Goal: Task Accomplishment & Management: Use online tool/utility

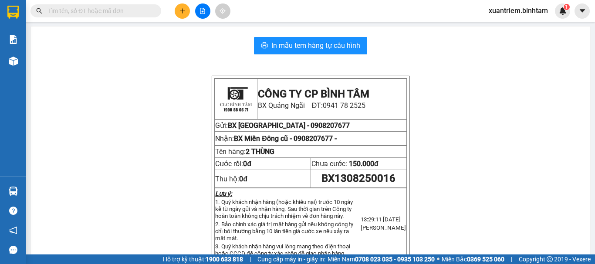
drag, startPoint x: 0, startPoint y: 0, endPoint x: 185, endPoint y: 16, distance: 185.4
click at [185, 16] on button at bounding box center [182, 10] width 15 height 15
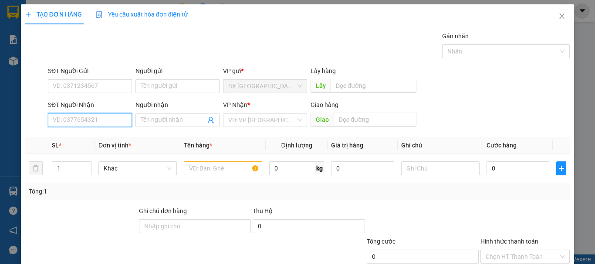
click at [108, 123] on input "SĐT Người Nhận" at bounding box center [90, 120] width 84 height 14
type input "0946102388"
click at [108, 123] on input "0946102388" at bounding box center [90, 120] width 84 height 14
click at [104, 137] on div "0946102388" at bounding box center [89, 138] width 73 height 10
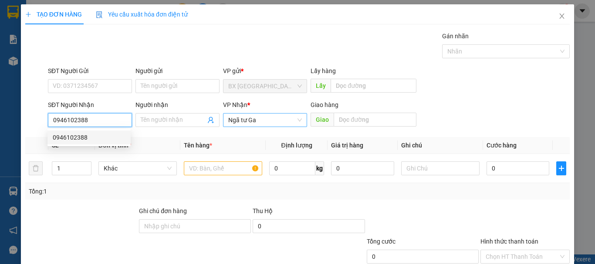
type input "70.000"
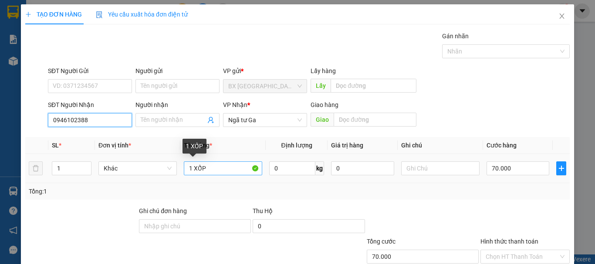
type input "0946102388"
click at [215, 172] on input "1 XỐP" at bounding box center [223, 169] width 78 height 14
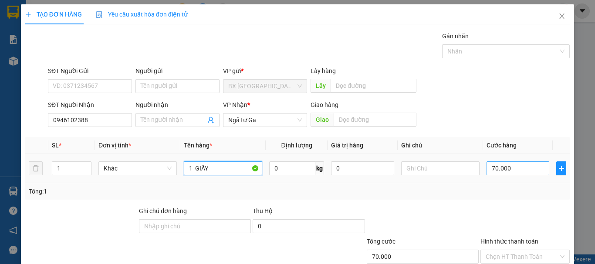
type input "1 GIẤY"
click at [523, 169] on input "70.000" at bounding box center [518, 169] width 63 height 14
type input "5"
type input "50"
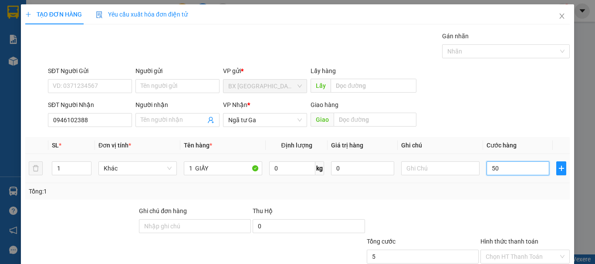
type input "50"
type input "500"
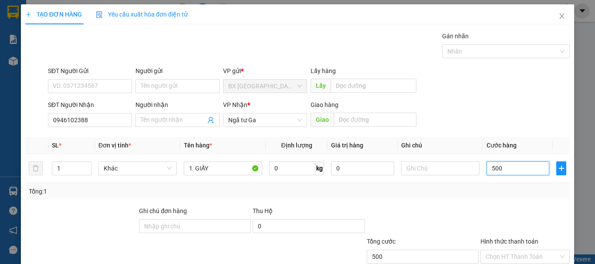
type input "5.000"
type input "50.000"
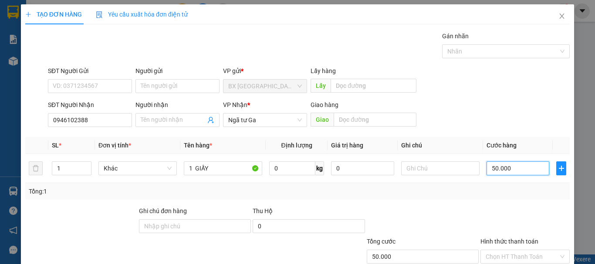
scroll to position [58, 0]
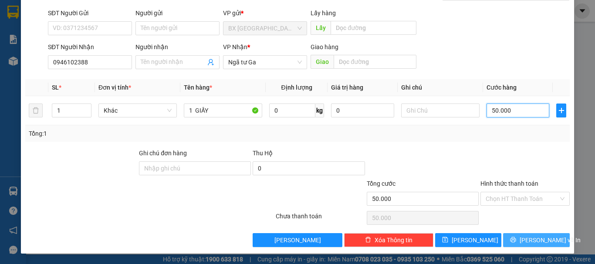
type input "50.000"
click at [545, 238] on span "[PERSON_NAME] và In" at bounding box center [550, 241] width 61 height 10
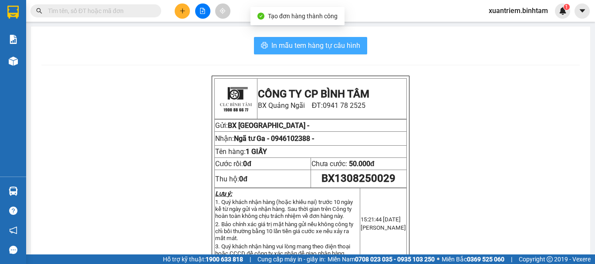
click at [320, 44] on span "In mẫu tem hàng tự cấu hình" at bounding box center [315, 45] width 89 height 11
click at [344, 39] on button "In mẫu tem hàng tự cấu hình" at bounding box center [310, 45] width 113 height 17
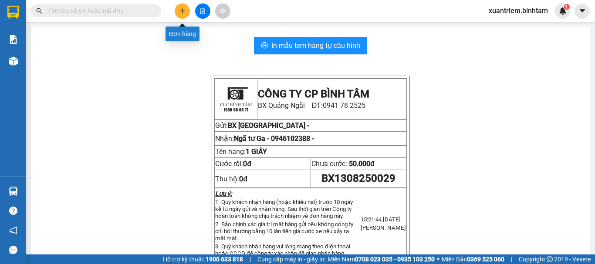
click at [184, 14] on button at bounding box center [182, 10] width 15 height 15
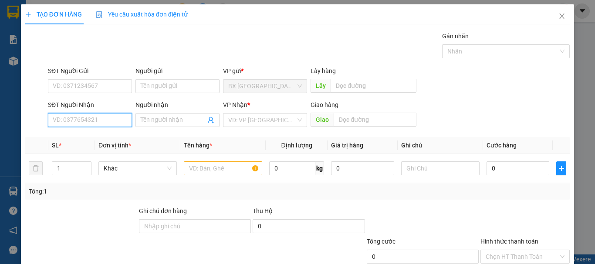
click at [124, 118] on input "SĐT Người Nhận" at bounding box center [90, 120] width 84 height 14
click at [120, 125] on input "0332921079" at bounding box center [90, 120] width 84 height 14
type input "0332921079"
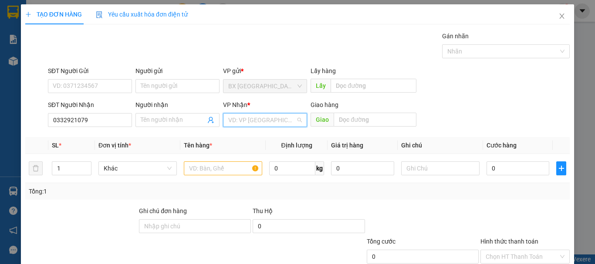
click at [246, 122] on input "search" at bounding box center [262, 120] width 68 height 13
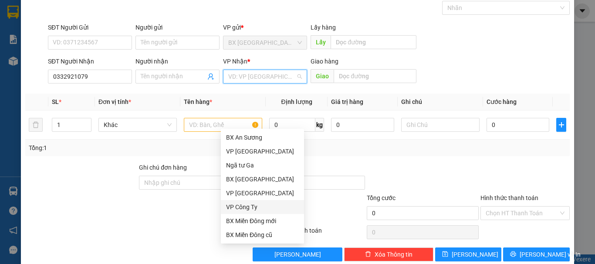
scroll to position [28, 0]
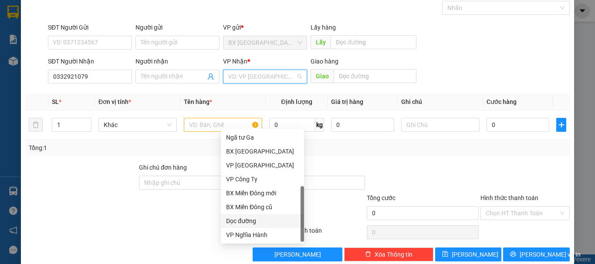
click at [273, 220] on div "Dọc đường" at bounding box center [262, 222] width 73 height 10
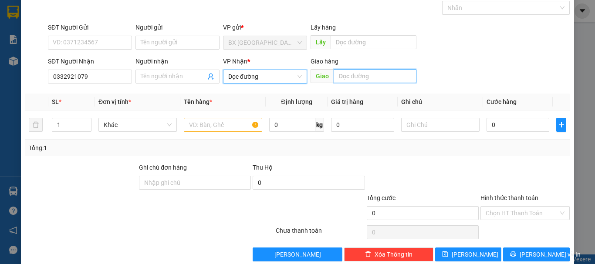
click at [394, 78] on input "text" at bounding box center [375, 76] width 83 height 14
type input "M Đ MỚI"
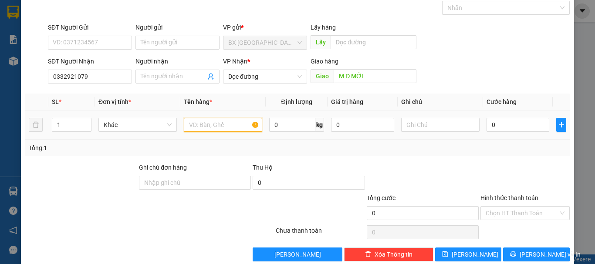
click at [233, 125] on input "text" at bounding box center [223, 125] width 78 height 14
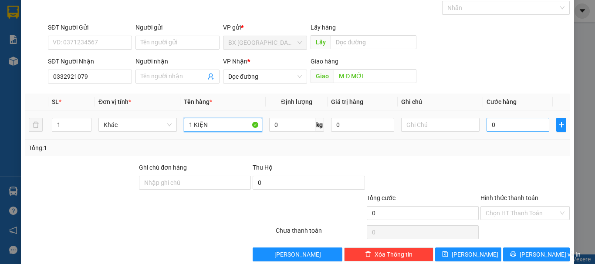
type input "1 KIỆN"
click at [522, 119] on input "0" at bounding box center [518, 125] width 63 height 14
type input "4"
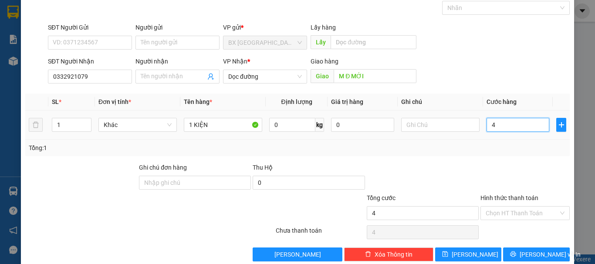
type input "40"
type input "400"
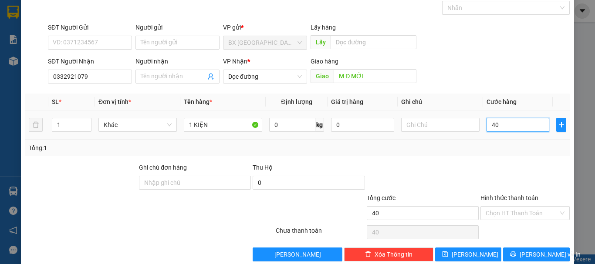
type input "400"
type input "4.000"
type input "40.000"
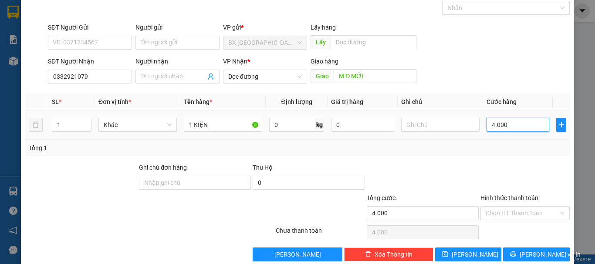
type input "40.000"
click at [526, 212] on input "Hình thức thanh toán" at bounding box center [522, 213] width 73 height 13
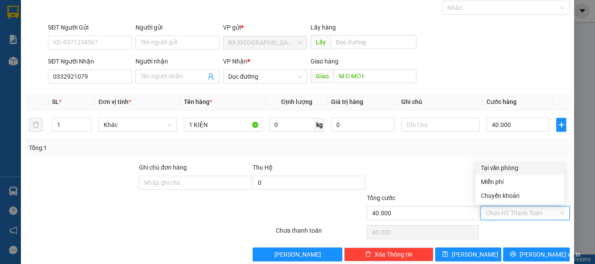
click at [519, 166] on div "Tại văn phòng" at bounding box center [520, 168] width 78 height 10
type input "0"
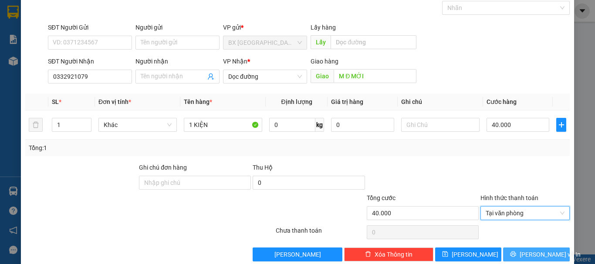
click at [528, 254] on span "[PERSON_NAME] và In" at bounding box center [550, 255] width 61 height 10
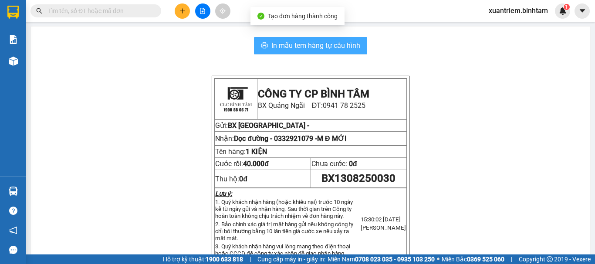
click at [346, 41] on span "In mẫu tem hàng tự cấu hình" at bounding box center [315, 45] width 89 height 11
click at [335, 46] on span "In mẫu tem hàng tự cấu hình" at bounding box center [315, 45] width 89 height 11
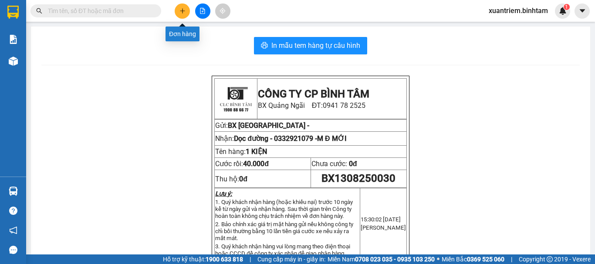
click at [186, 12] on button at bounding box center [182, 10] width 15 height 15
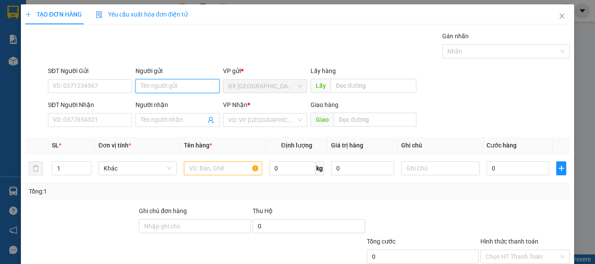
click at [174, 89] on input "Người gửi" at bounding box center [177, 86] width 84 height 14
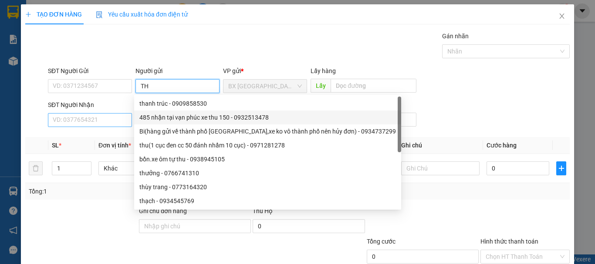
type input "TH"
click at [113, 124] on input "SĐT Người Nhận" at bounding box center [90, 120] width 84 height 14
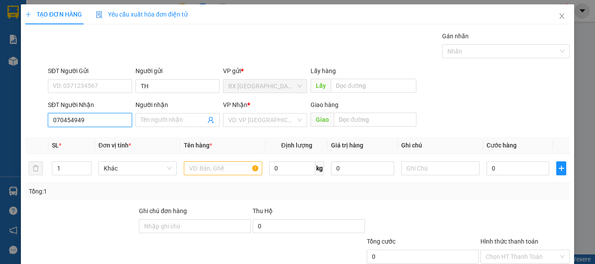
type input "0704549498"
click at [108, 125] on input "0704549498" at bounding box center [90, 120] width 84 height 14
click at [98, 135] on div "0704549498" at bounding box center [89, 138] width 73 height 10
type input "180.000"
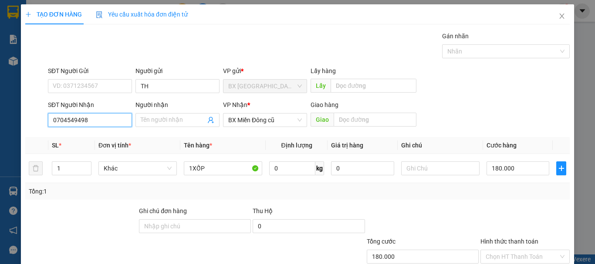
scroll to position [58, 0]
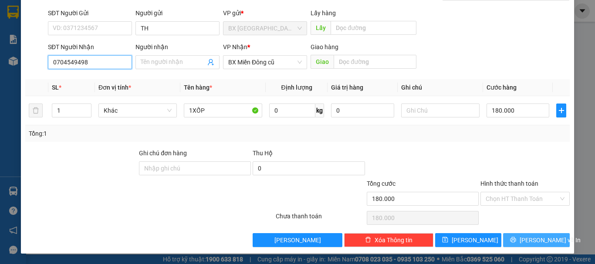
type input "0704549498"
drag, startPoint x: 535, startPoint y: 237, endPoint x: 529, endPoint y: 239, distance: 5.9
click at [535, 237] on span "[PERSON_NAME] và In" at bounding box center [550, 241] width 61 height 10
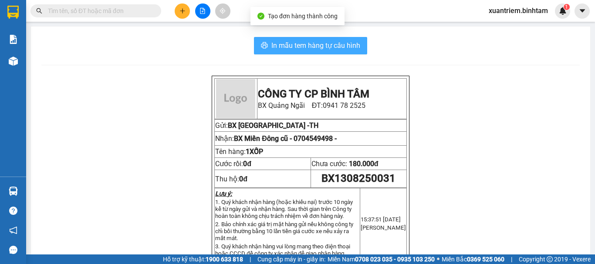
click at [289, 37] on button "In mẫu tem hàng tự cấu hình" at bounding box center [310, 45] width 113 height 17
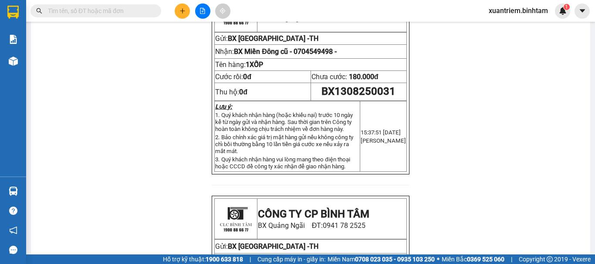
scroll to position [44, 0]
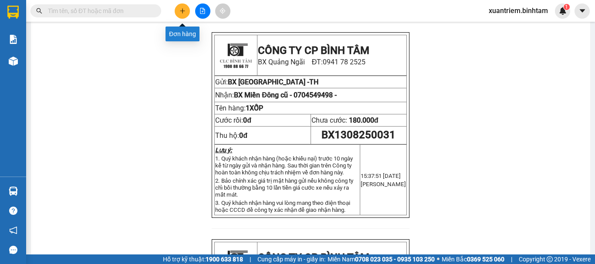
click at [180, 11] on icon "plus" at bounding box center [182, 10] width 5 height 0
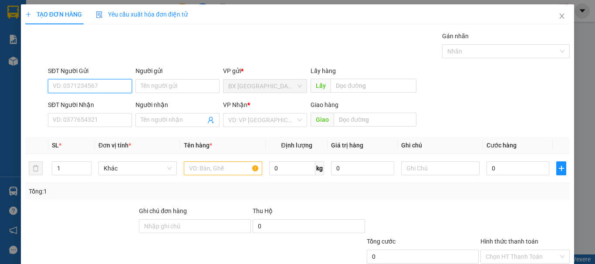
click at [92, 85] on input "SĐT Người Gửi" at bounding box center [90, 86] width 84 height 14
click at [92, 85] on input "09349440849" at bounding box center [90, 86] width 84 height 14
click at [101, 83] on input "09349440849" at bounding box center [90, 86] width 84 height 14
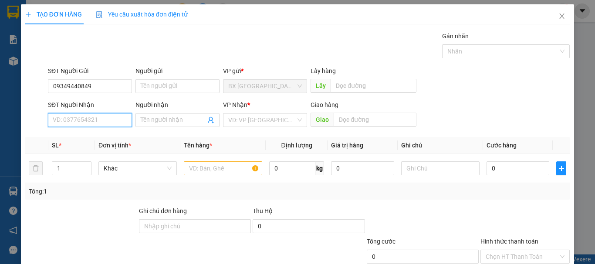
click at [83, 121] on input "SĐT Người Nhận" at bounding box center [90, 120] width 84 height 14
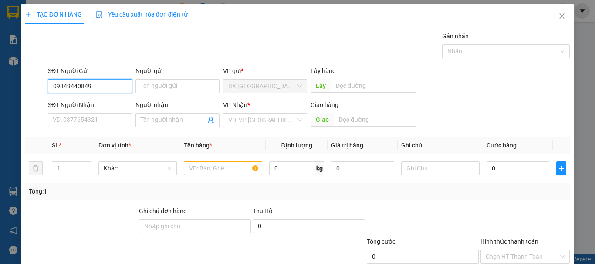
click at [84, 85] on input "09349440849" at bounding box center [90, 86] width 84 height 14
type input "0934944049"
drag, startPoint x: 99, startPoint y: 85, endPoint x: 95, endPoint y: 95, distance: 10.8
click at [100, 85] on input "0934944049" at bounding box center [90, 86] width 84 height 14
click at [85, 99] on div "0934944049" at bounding box center [89, 104] width 73 height 10
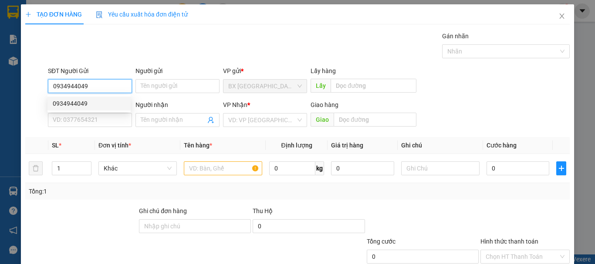
type input "0394483136"
type input "thiên an"
type input "AN SƯƠNG"
type input "240.000"
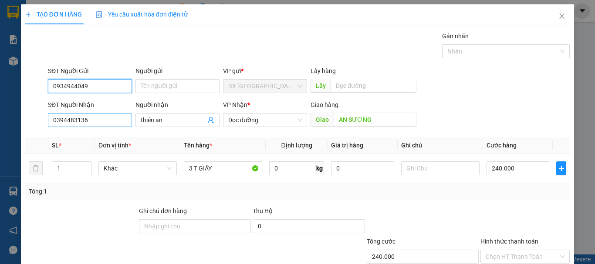
type input "0934944049"
click at [101, 122] on input "0394483136" at bounding box center [90, 120] width 84 height 14
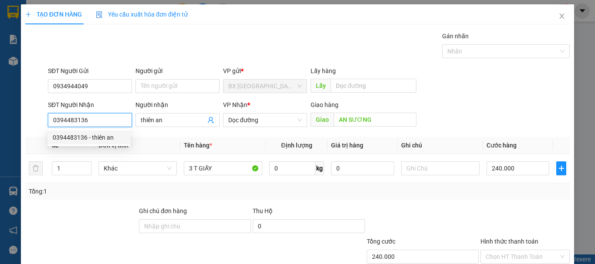
click at [102, 121] on input "0394483136" at bounding box center [90, 120] width 84 height 14
type input "0"
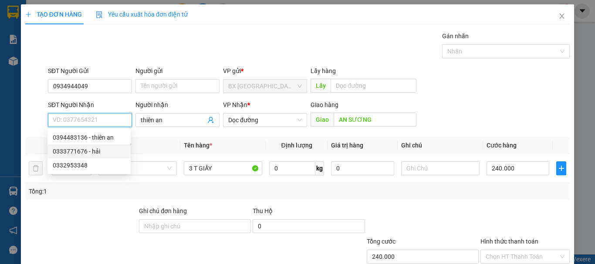
click at [91, 152] on div "0333771676 - hải" at bounding box center [89, 152] width 73 height 10
type input "0333771676"
type input "hải"
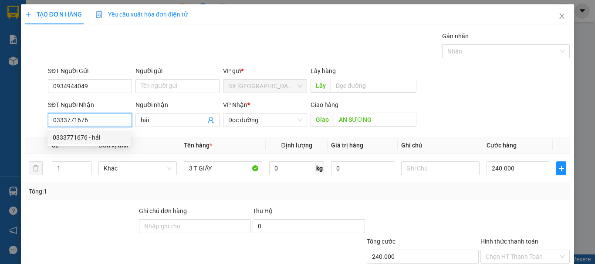
type input "70.000"
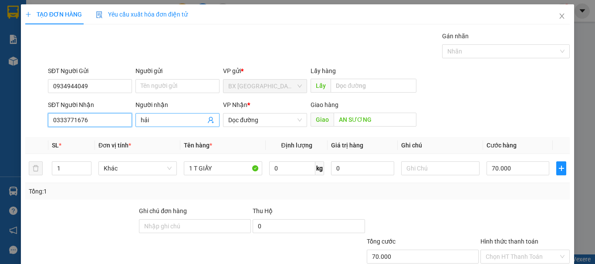
type input "0333771676"
drag, startPoint x: 139, startPoint y: 118, endPoint x: 151, endPoint y: 122, distance: 12.3
click at [151, 122] on input "hải" at bounding box center [173, 120] width 65 height 10
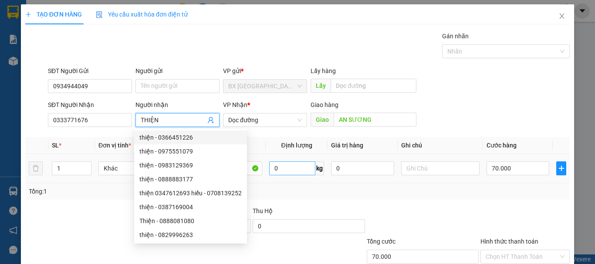
type input "THIỆN"
click at [315, 204] on div "Transit Pickup Surcharge Ids Transit Deliver Surcharge Ids Transit Deliver Surc…" at bounding box center [297, 168] width 545 height 274
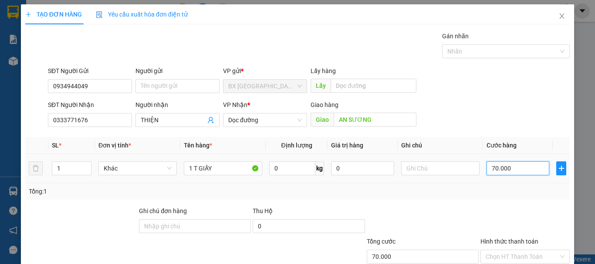
click at [530, 170] on input "70.000" at bounding box center [518, 169] width 63 height 14
type input "8"
type input "80"
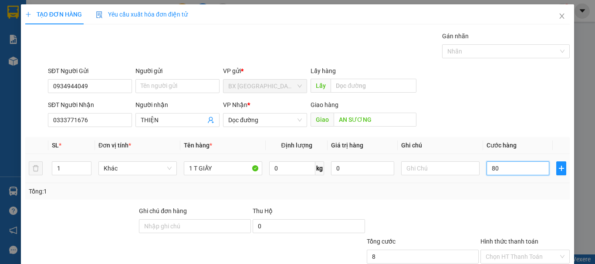
type input "80"
type input "800"
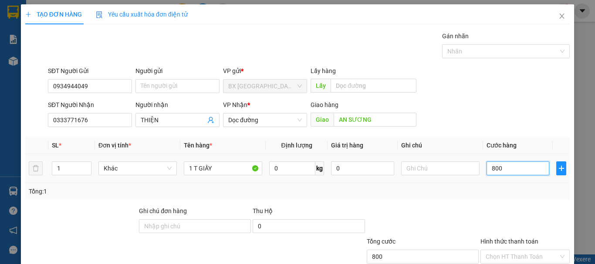
type input "8.000"
type input "80.000"
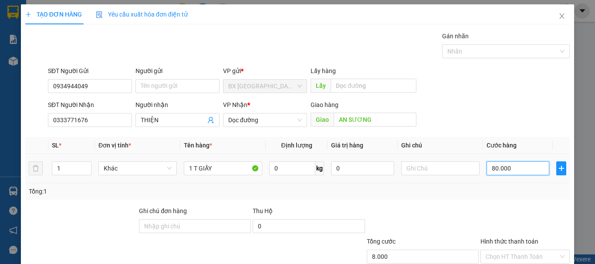
type input "80.000"
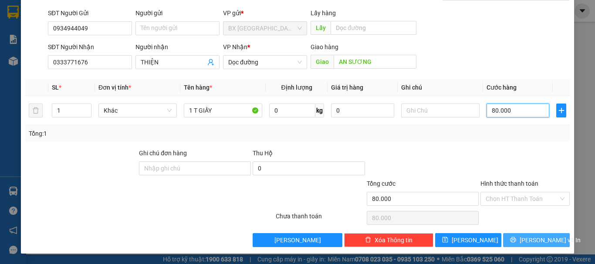
type input "80.000"
click at [523, 243] on span "[PERSON_NAME] và In" at bounding box center [550, 241] width 61 height 10
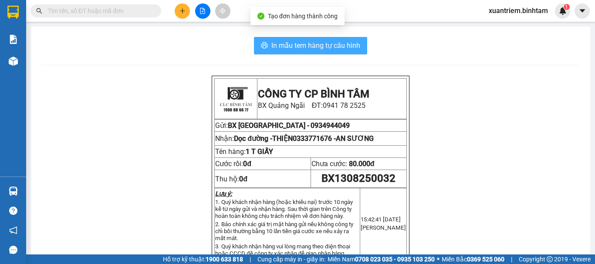
click at [333, 49] on span "In mẫu tem hàng tự cấu hình" at bounding box center [315, 45] width 89 height 11
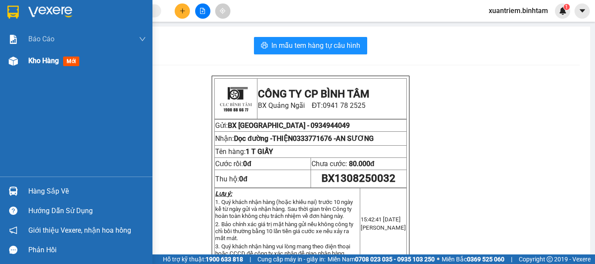
click at [21, 58] on div "Kho hàng mới" at bounding box center [76, 61] width 152 height 22
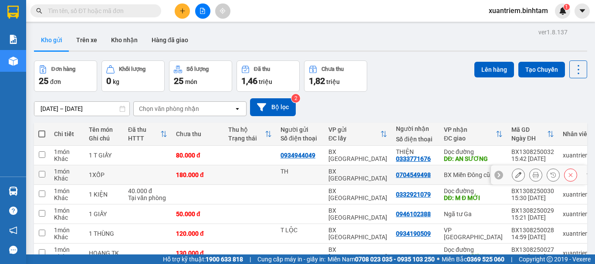
drag, startPoint x: 164, startPoint y: 166, endPoint x: 164, endPoint y: 193, distance: 26.6
click at [164, 173] on td at bounding box center [148, 176] width 48 height 20
checkbox input "true"
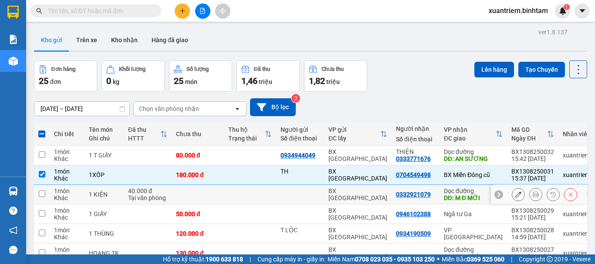
drag, startPoint x: 164, startPoint y: 193, endPoint x: 215, endPoint y: 222, distance: 58.9
click at [164, 193] on div "40.000 đ" at bounding box center [147, 191] width 39 height 7
checkbox input "true"
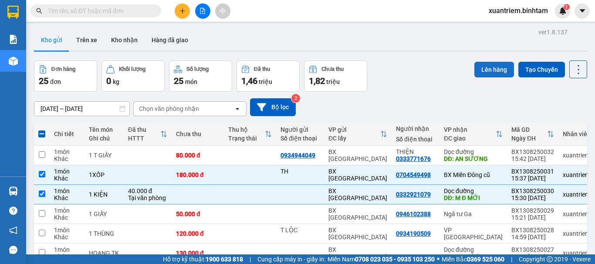
click at [474, 72] on button "Lên hàng" at bounding box center [494, 70] width 40 height 16
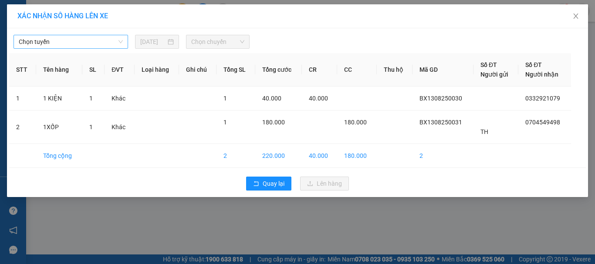
click at [89, 47] on span "Chọn tuyến" at bounding box center [71, 41] width 104 height 13
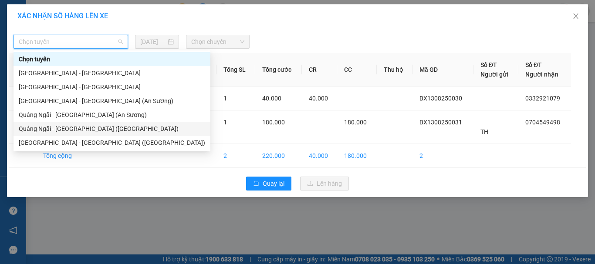
click at [85, 124] on div "Quảng Ngãi - [GEOGRAPHIC_DATA] ([GEOGRAPHIC_DATA])" at bounding box center [112, 129] width 186 height 10
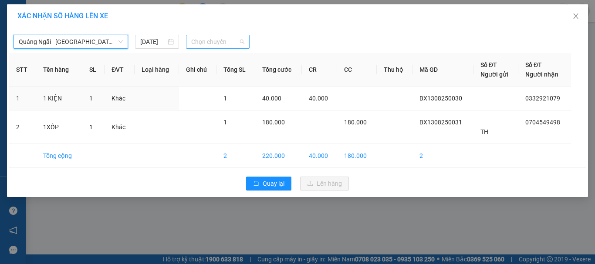
drag, startPoint x: 214, startPoint y: 41, endPoint x: 227, endPoint y: 49, distance: 15.1
click at [214, 41] on span "Chọn chuyến" at bounding box center [218, 41] width 54 height 13
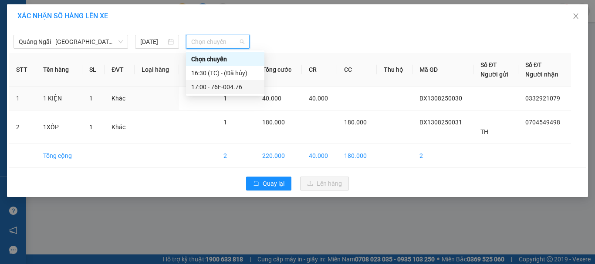
click at [240, 84] on div "17:00 - 76E-004.76" at bounding box center [225, 87] width 68 height 10
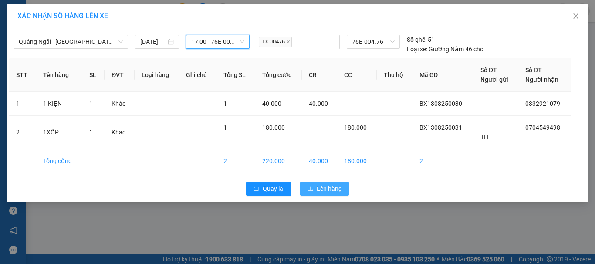
click at [335, 191] on span "Lên hàng" at bounding box center [329, 189] width 25 height 10
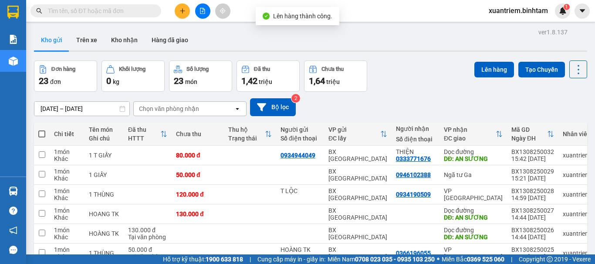
click at [42, 135] on span at bounding box center [41, 134] width 7 height 7
click at [42, 130] on input "checkbox" at bounding box center [42, 130] width 0 height 0
checkbox input "true"
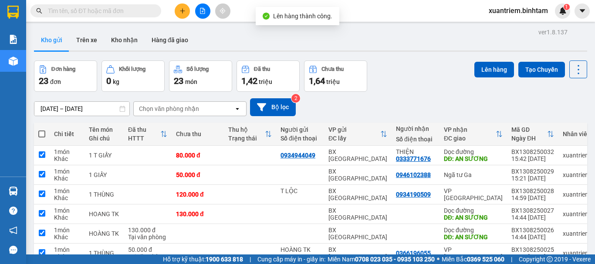
checkbox input "true"
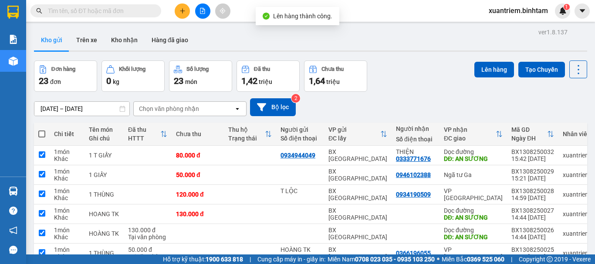
checkbox input "true"
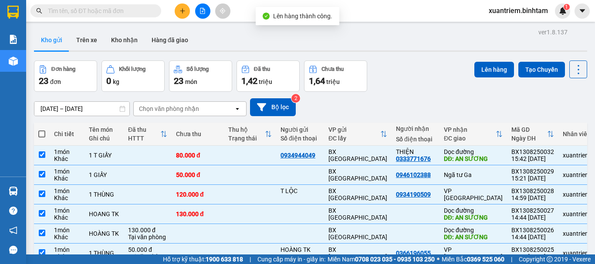
scroll to position [126, 0]
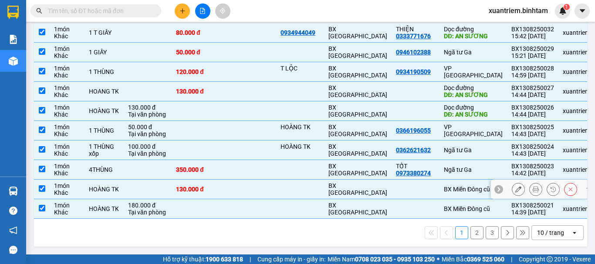
click at [137, 185] on td at bounding box center [148, 190] width 48 height 20
checkbox input "false"
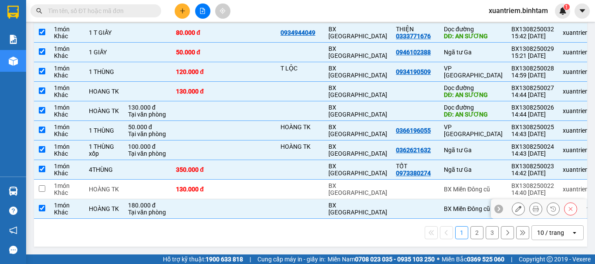
click at [128, 209] on div "Tại văn phòng" at bounding box center [147, 212] width 39 height 7
checkbox input "false"
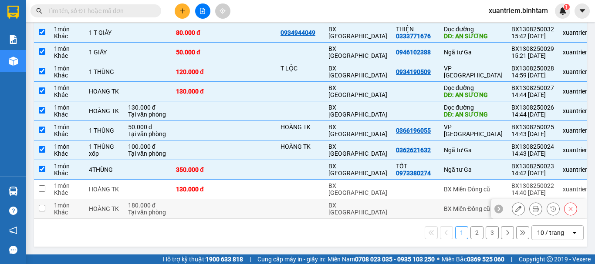
scroll to position [0, 0]
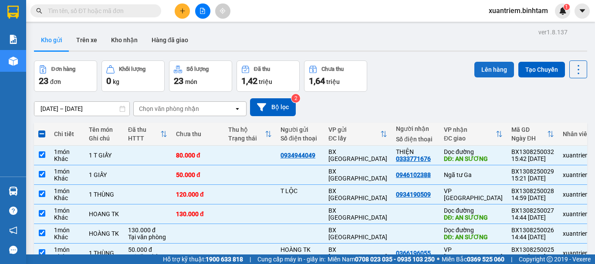
click at [507, 74] on button "Lên hàng" at bounding box center [494, 70] width 40 height 16
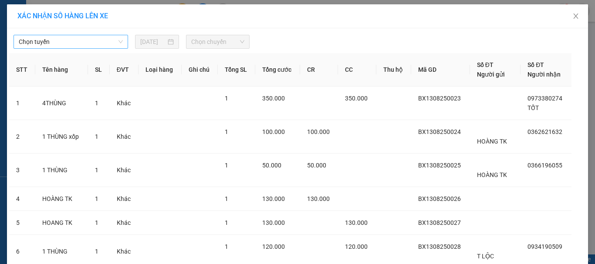
click at [68, 41] on span "Chọn tuyến" at bounding box center [71, 41] width 104 height 13
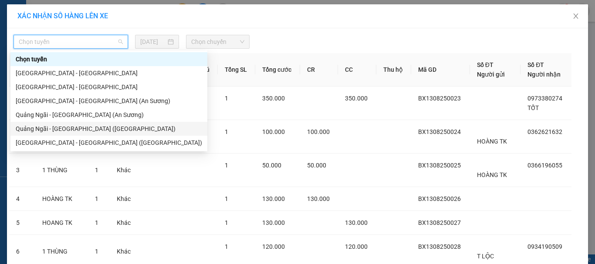
drag, startPoint x: 86, startPoint y: 125, endPoint x: 152, endPoint y: 80, distance: 79.8
click at [88, 125] on div "Quảng Ngãi - [GEOGRAPHIC_DATA] ([GEOGRAPHIC_DATA])" at bounding box center [109, 129] width 186 height 10
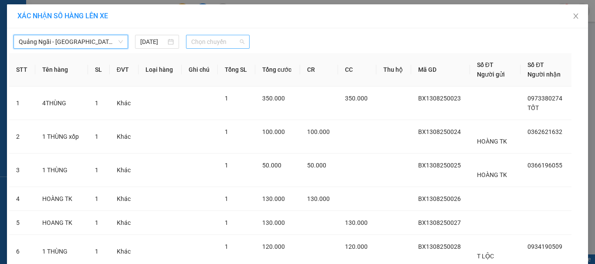
click at [206, 42] on span "Chọn chuyến" at bounding box center [218, 41] width 54 height 13
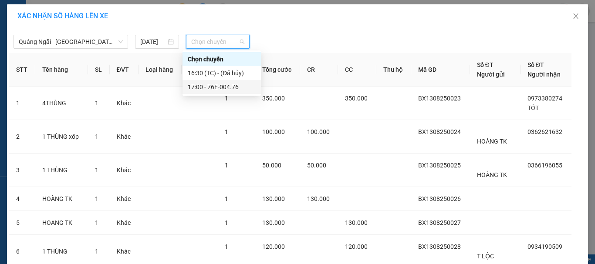
click at [215, 83] on div "17:00 - 76E-004.76" at bounding box center [222, 87] width 68 height 10
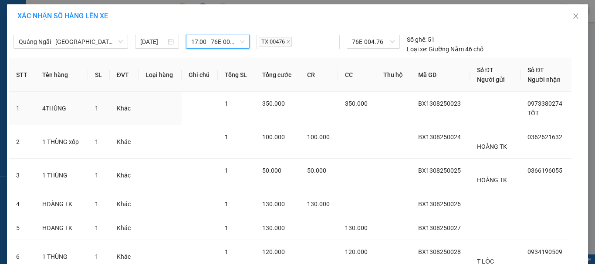
scroll to position [131, 0]
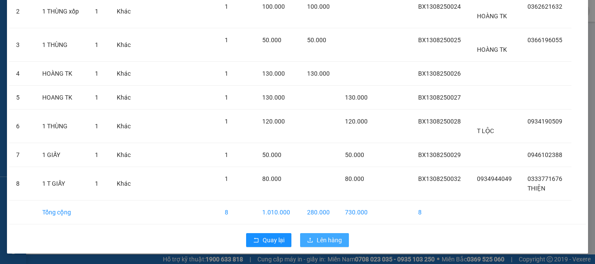
click at [334, 244] on span "Lên hàng" at bounding box center [329, 241] width 25 height 10
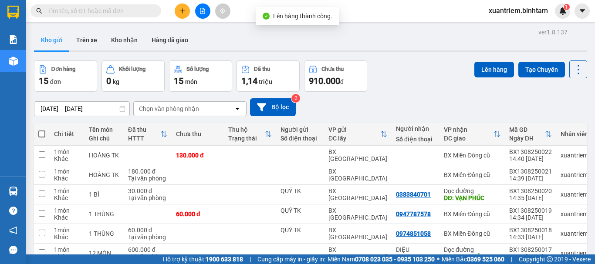
click at [147, 144] on th "Đã thu HTTT" at bounding box center [148, 134] width 48 height 23
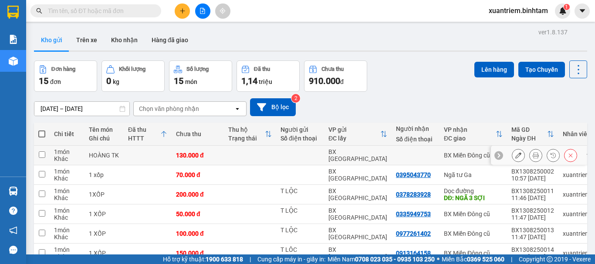
click at [146, 156] on td at bounding box center [148, 156] width 48 height 20
checkbox input "true"
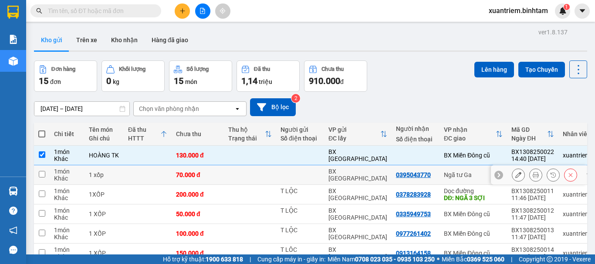
click at [141, 175] on td at bounding box center [148, 176] width 48 height 20
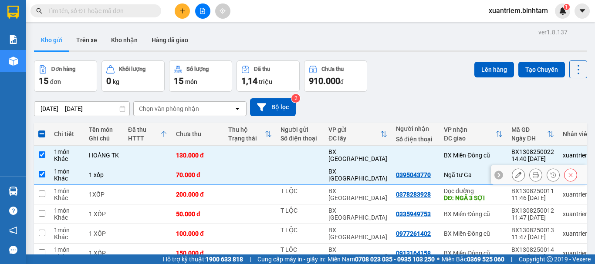
click at [149, 171] on td at bounding box center [148, 176] width 48 height 20
checkbox input "false"
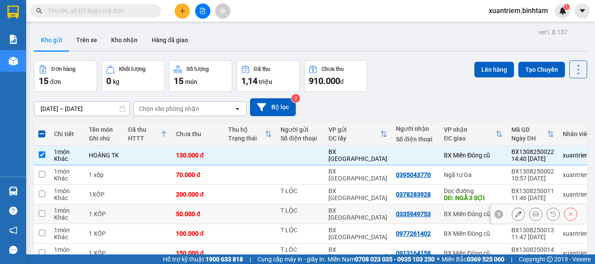
click at [158, 210] on td at bounding box center [148, 215] width 48 height 20
checkbox input "true"
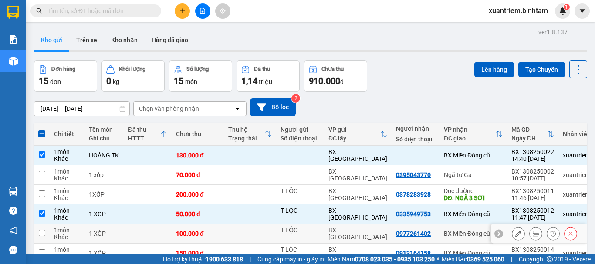
click at [160, 235] on td at bounding box center [148, 234] width 48 height 20
checkbox input "true"
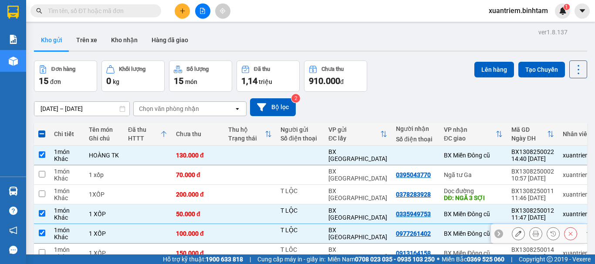
scroll to position [133, 0]
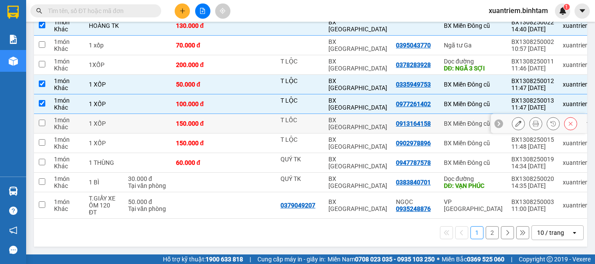
click at [130, 127] on td at bounding box center [148, 124] width 48 height 20
checkbox input "true"
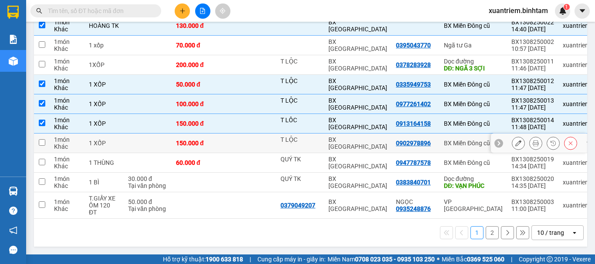
click at [130, 149] on td at bounding box center [148, 144] width 48 height 20
checkbox input "true"
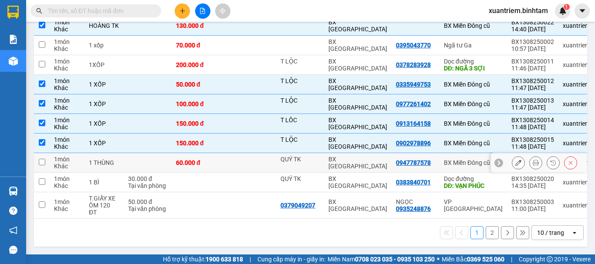
click at [143, 162] on td at bounding box center [148, 163] width 48 height 20
checkbox input "true"
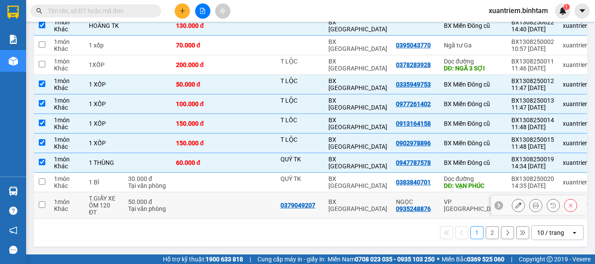
click at [149, 193] on td "50.000 đ Tại văn phòng" at bounding box center [148, 206] width 48 height 27
checkbox input "true"
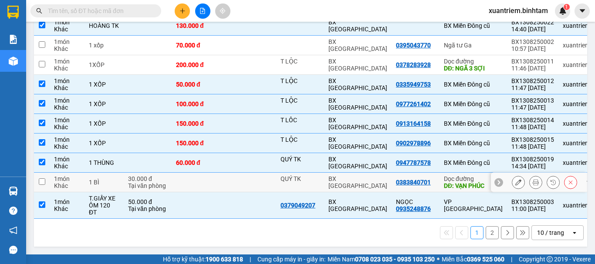
click at [150, 183] on div "Tại văn phòng" at bounding box center [147, 186] width 39 height 7
checkbox input "true"
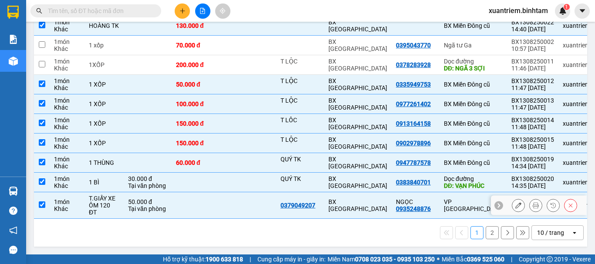
click at [117, 199] on div "T.GIẤY XE ÔM 120 ĐT" at bounding box center [104, 205] width 30 height 21
checkbox input "false"
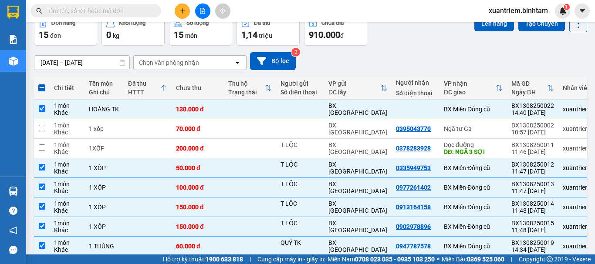
scroll to position [0, 0]
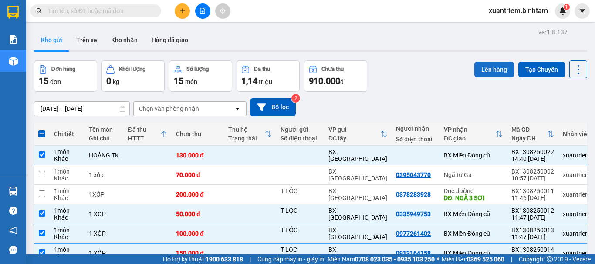
click at [474, 72] on button "Lên hàng" at bounding box center [494, 70] width 40 height 16
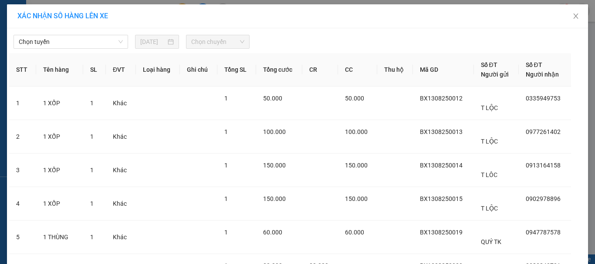
click at [71, 51] on div "Chọn tuyến [DATE] Chọn chuyến STT Tên hàng SL ĐVT Loại hàng Ghi chú Tổng SL Tổn…" at bounding box center [297, 196] width 581 height 337
click at [117, 43] on span "Chọn tuyến" at bounding box center [71, 41] width 104 height 13
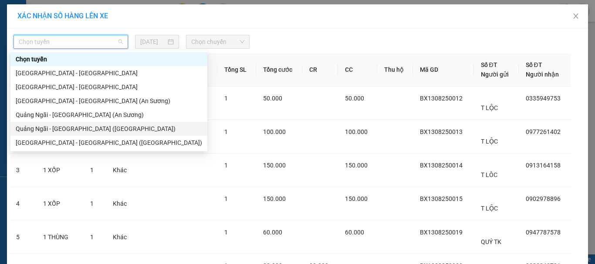
click at [101, 127] on div "Quảng Ngãi - [GEOGRAPHIC_DATA] ([GEOGRAPHIC_DATA])" at bounding box center [109, 129] width 186 height 10
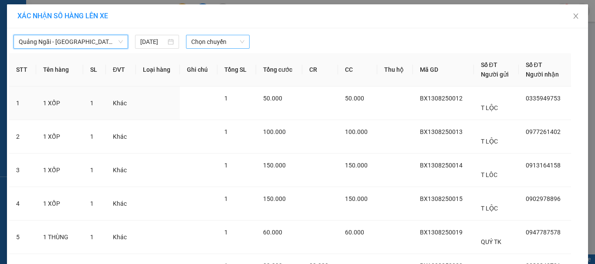
click at [225, 36] on span "Chọn chuyến" at bounding box center [218, 41] width 54 height 13
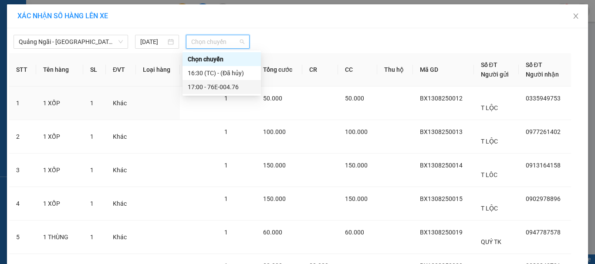
click at [233, 81] on div "17:00 - 76E-004.76" at bounding box center [222, 87] width 78 height 14
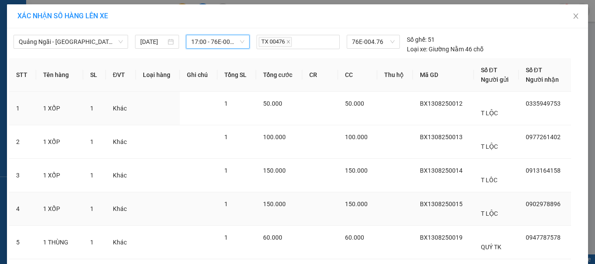
scroll to position [116, 0]
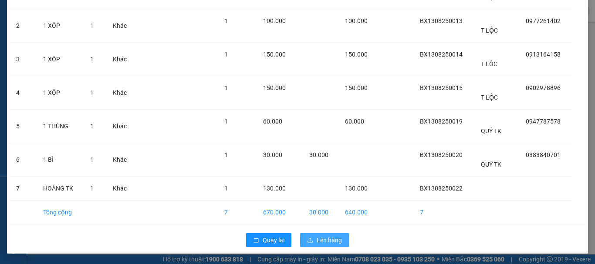
click at [311, 244] on button "Lên hàng" at bounding box center [324, 240] width 49 height 14
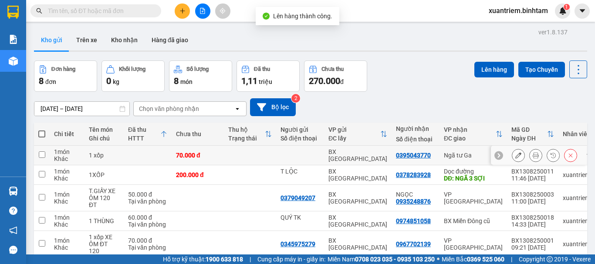
click at [144, 154] on td at bounding box center [148, 156] width 48 height 20
checkbox input "true"
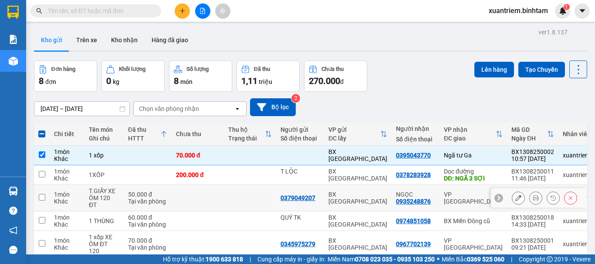
scroll to position [87, 0]
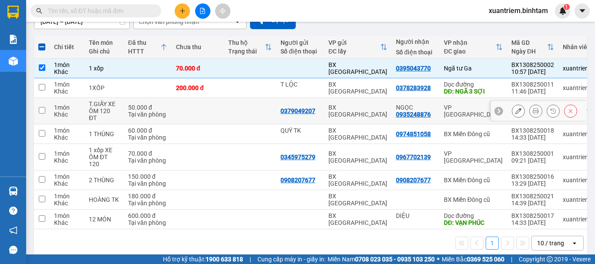
click at [188, 110] on td at bounding box center [198, 111] width 52 height 27
checkbox input "true"
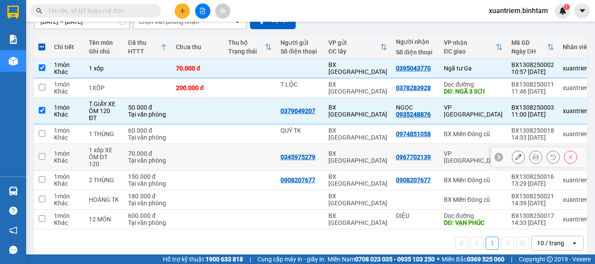
click at [208, 152] on td at bounding box center [198, 157] width 52 height 27
checkbox input "true"
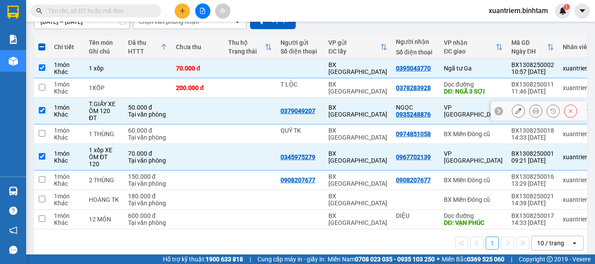
scroll to position [0, 0]
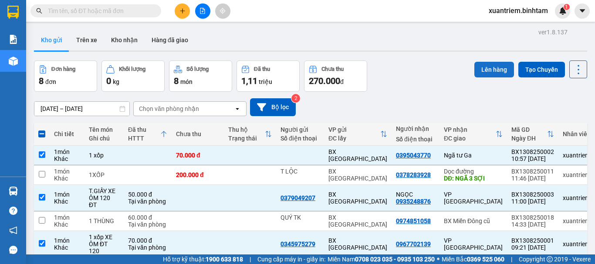
click at [475, 72] on button "Lên hàng" at bounding box center [494, 70] width 40 height 16
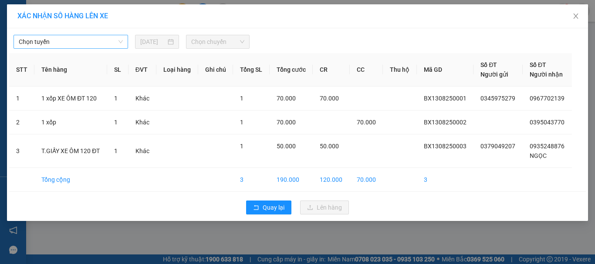
click at [71, 45] on span "Chọn tuyến" at bounding box center [71, 41] width 104 height 13
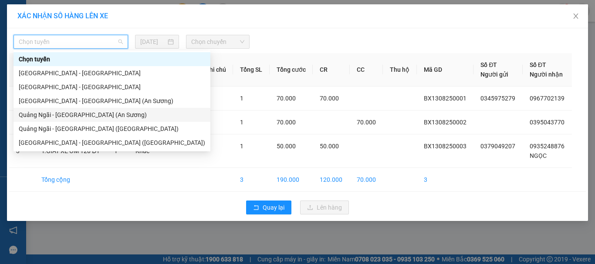
click at [102, 115] on div "Quảng Ngãi - [GEOGRAPHIC_DATA] (An Sương)" at bounding box center [112, 115] width 186 height 10
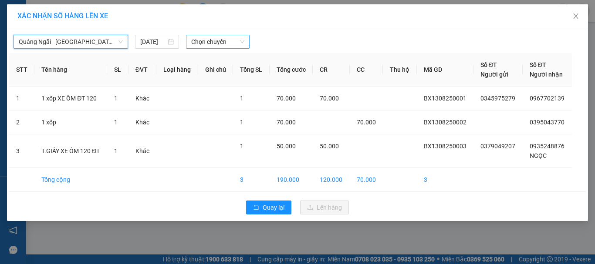
click at [214, 40] on span "Chọn chuyến" at bounding box center [218, 41] width 54 height 13
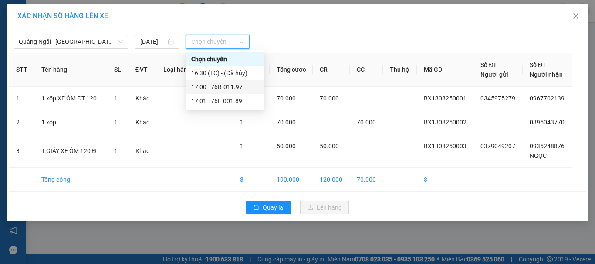
click at [234, 88] on div "17:00 - 76B-011.97" at bounding box center [225, 87] width 68 height 10
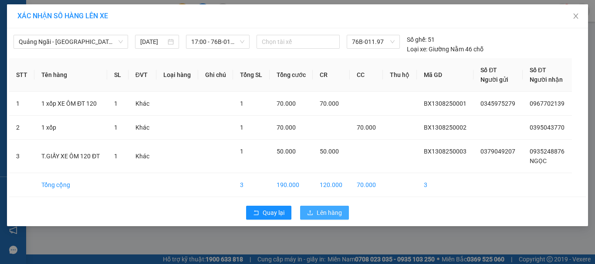
click at [330, 213] on span "Lên hàng" at bounding box center [329, 213] width 25 height 10
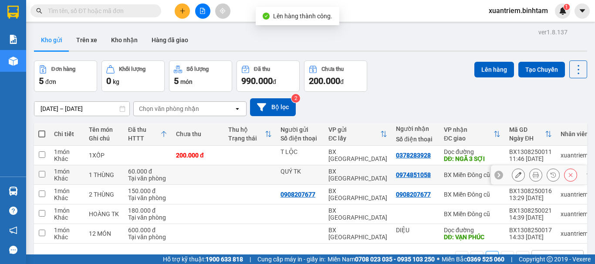
click at [201, 171] on td at bounding box center [198, 176] width 52 height 20
checkbox input "true"
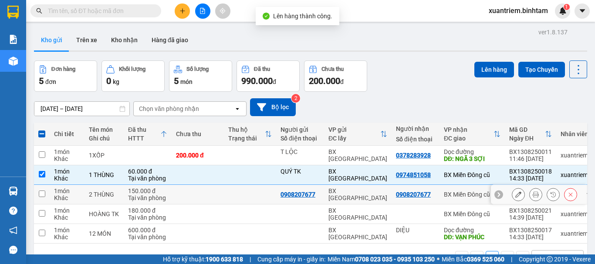
click at [196, 186] on td at bounding box center [198, 195] width 52 height 20
checkbox input "true"
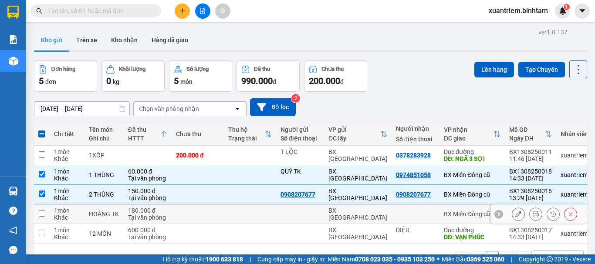
click at [199, 210] on td at bounding box center [198, 215] width 52 height 20
checkbox input "true"
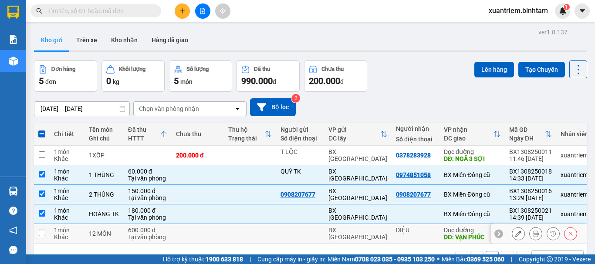
click at [200, 228] on td at bounding box center [198, 234] width 52 height 20
checkbox input "true"
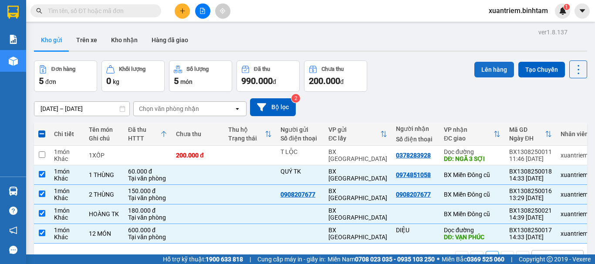
click at [492, 71] on button "Lên hàng" at bounding box center [494, 70] width 40 height 16
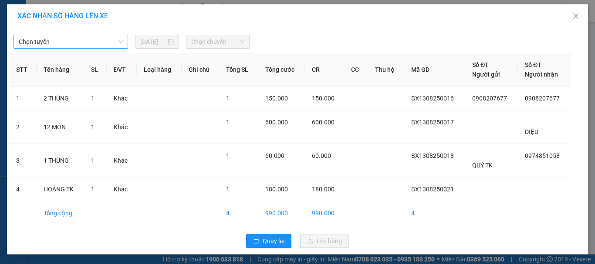
click at [99, 36] on span "Chọn tuyến" at bounding box center [71, 41] width 104 height 13
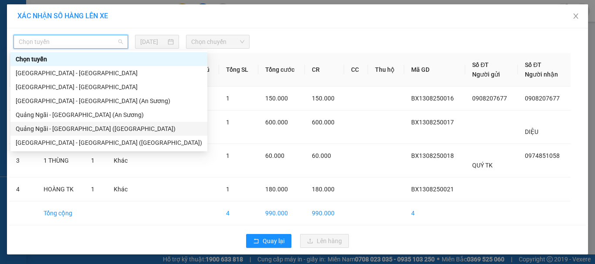
click at [64, 127] on div "Quảng Ngãi - [GEOGRAPHIC_DATA] ([GEOGRAPHIC_DATA])" at bounding box center [109, 129] width 186 height 10
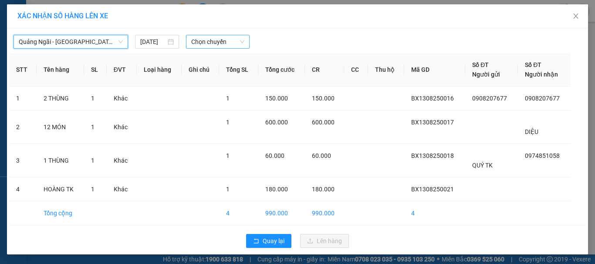
click at [220, 41] on span "Chọn chuyến" at bounding box center [218, 41] width 54 height 13
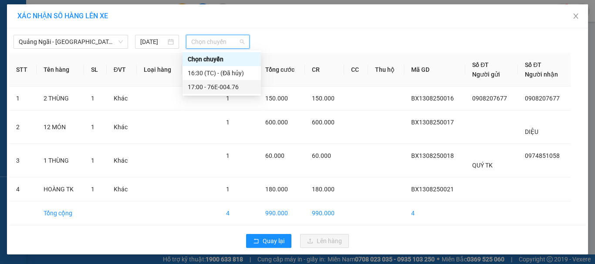
click at [230, 82] on div "17:00 - 76E-004.76" at bounding box center [222, 87] width 78 height 14
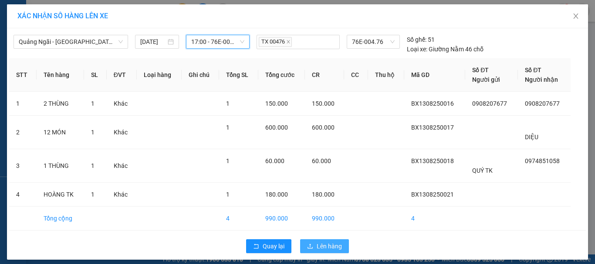
click at [320, 244] on span "Lên hàng" at bounding box center [329, 247] width 25 height 10
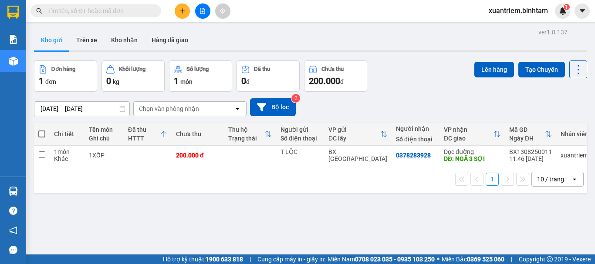
click at [186, 8] on button at bounding box center [182, 10] width 15 height 15
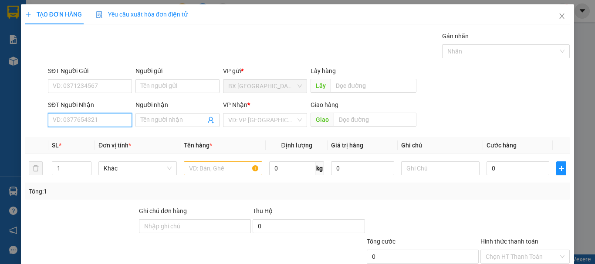
click at [111, 125] on input "SĐT Người Nhận" at bounding box center [90, 120] width 84 height 14
type input "0909826116"
click at [102, 121] on input "0909826116" at bounding box center [90, 120] width 84 height 14
click at [104, 120] on input "0909826116" at bounding box center [90, 120] width 84 height 14
click at [95, 140] on div "0909826116 - LAN" at bounding box center [89, 138] width 73 height 10
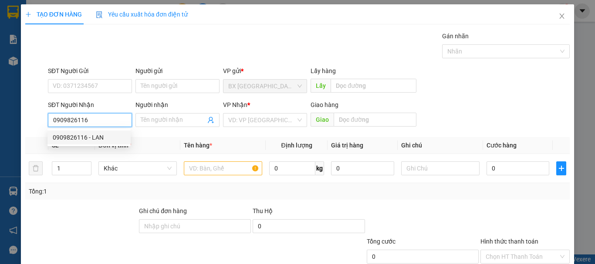
type input "LAN"
type input "[PERSON_NAME]"
type input "100.000"
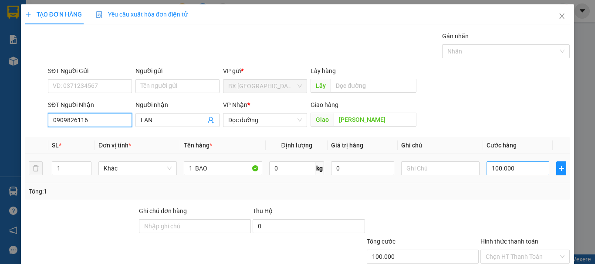
type input "0909826116"
click at [528, 173] on input "100.000" at bounding box center [518, 169] width 63 height 14
type input "8"
type input "80"
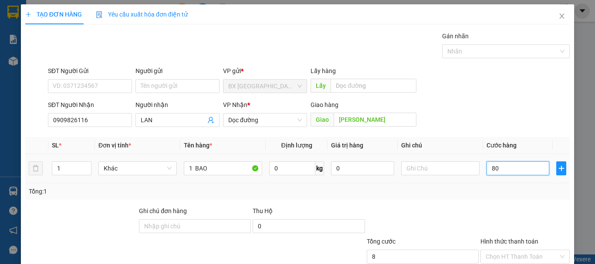
type input "80"
type input "800"
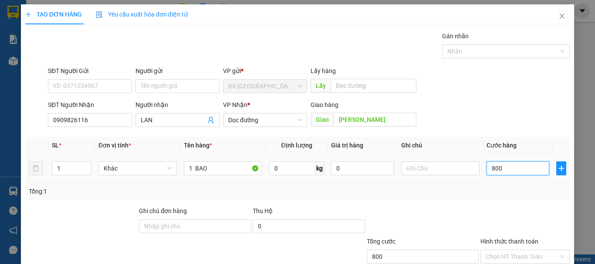
type input "8.000"
type input "80.000"
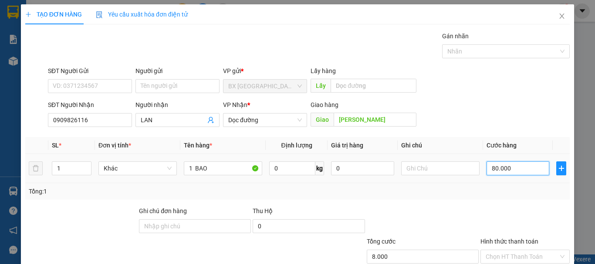
type input "80.000"
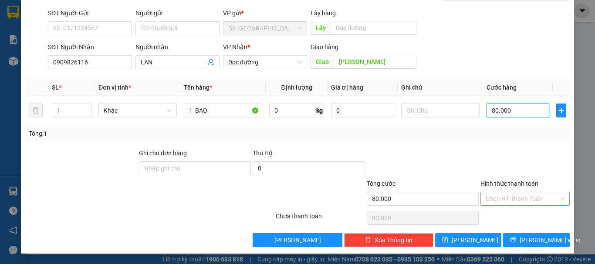
type input "80.000"
click at [497, 196] on input "Hình thức thanh toán" at bounding box center [522, 199] width 73 height 13
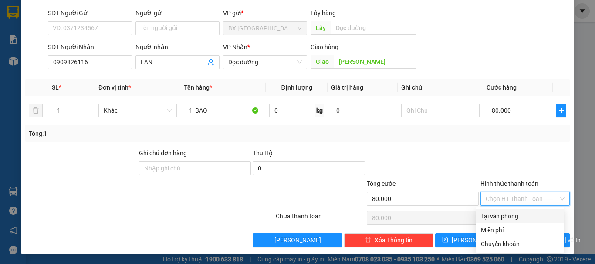
click at [511, 217] on div "Tại văn phòng" at bounding box center [520, 217] width 78 height 10
type input "0"
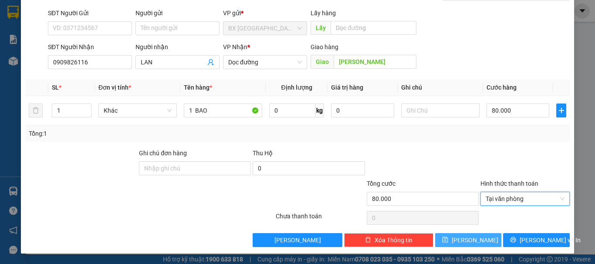
click at [448, 239] on icon "save" at bounding box center [445, 240] width 6 height 6
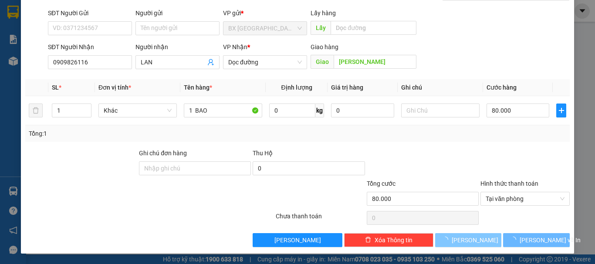
type input "0"
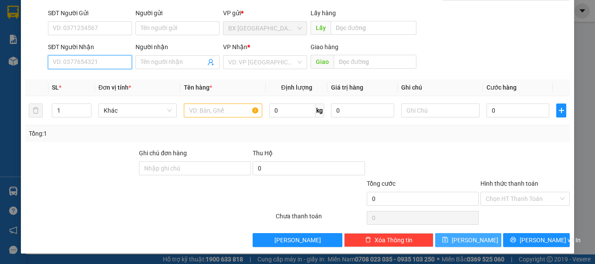
click at [118, 62] on input "SĐT Người Nhận" at bounding box center [90, 62] width 84 height 14
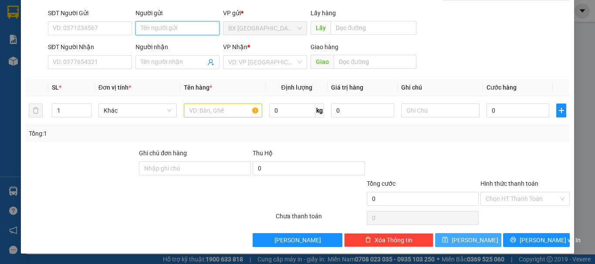
click at [193, 23] on input "Người gửi" at bounding box center [177, 28] width 84 height 14
type input "A TÂM"
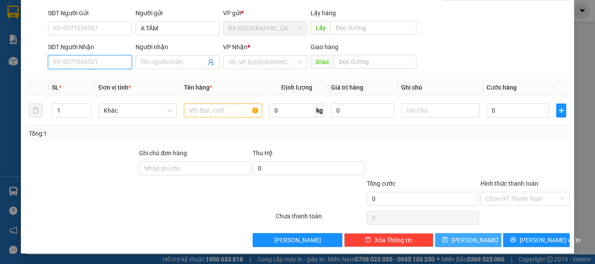
click at [116, 65] on input "SĐT Người Nhận" at bounding box center [90, 62] width 84 height 14
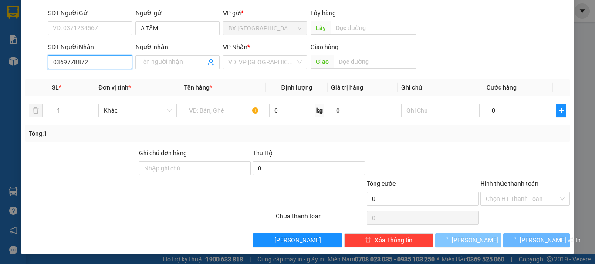
click at [115, 60] on input "0369778872" at bounding box center [90, 62] width 84 height 14
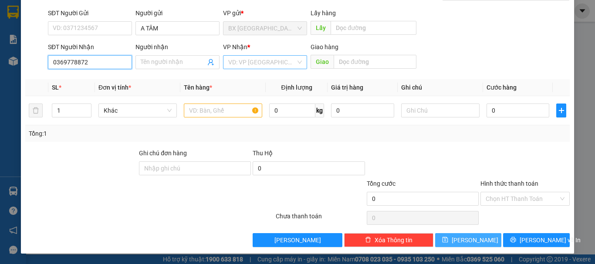
click at [245, 68] on div "VD: VP [GEOGRAPHIC_DATA]" at bounding box center [265, 62] width 84 height 14
type input "0369778872"
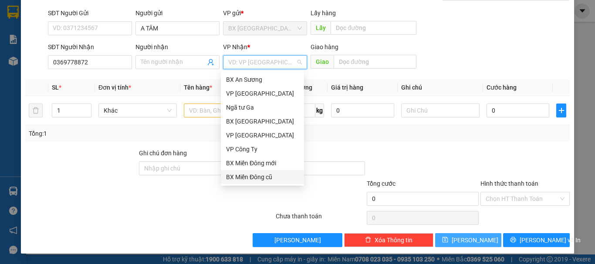
click at [265, 179] on div "BX Miền Đông cũ" at bounding box center [262, 178] width 73 height 10
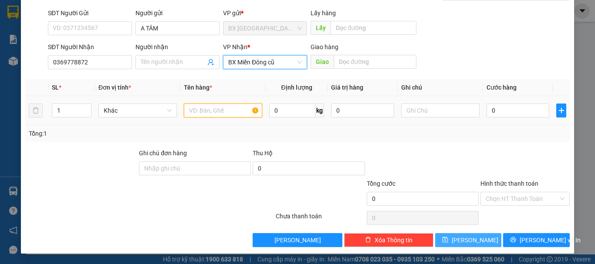
click at [203, 116] on input "text" at bounding box center [223, 111] width 78 height 14
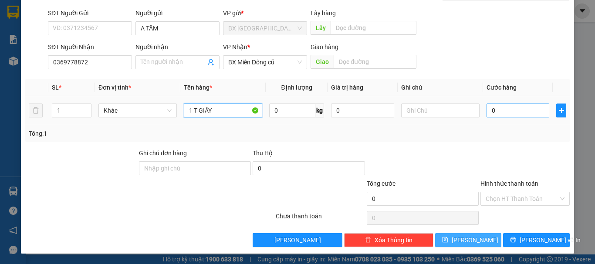
type input "1 T GIẤY"
click at [524, 108] on input "0" at bounding box center [518, 111] width 63 height 14
type input "1"
type input "10"
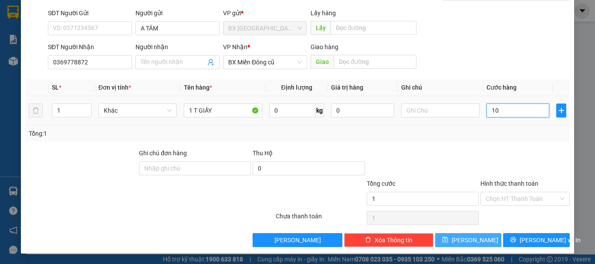
type input "10"
type input "100"
type input "1.000"
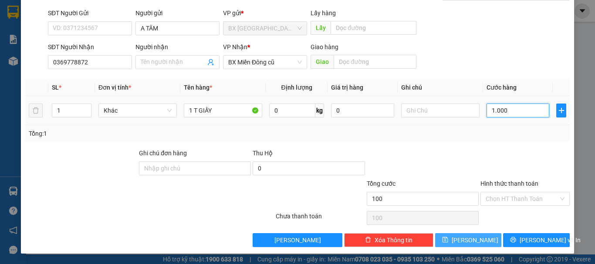
type input "1.000"
type input "10.000"
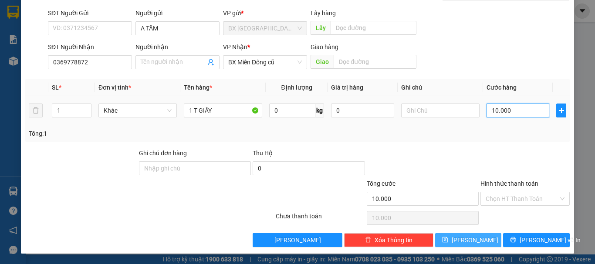
type input "100.000"
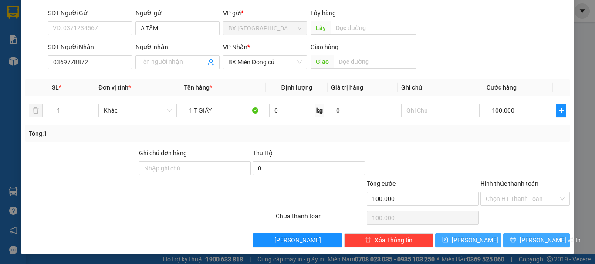
click at [546, 244] on span "[PERSON_NAME] và In" at bounding box center [550, 241] width 61 height 10
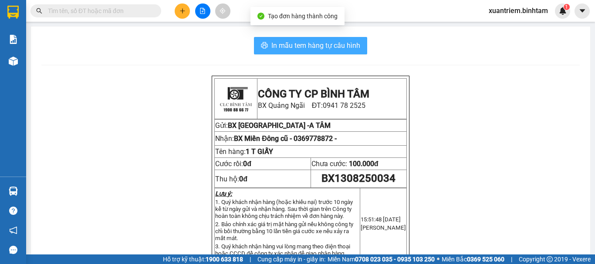
click at [339, 47] on span "In mẫu tem hàng tự cấu hình" at bounding box center [315, 45] width 89 height 11
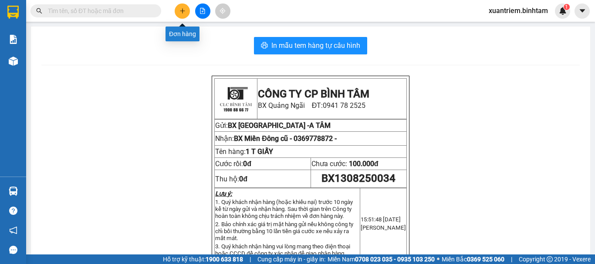
click at [186, 10] on button at bounding box center [182, 10] width 15 height 15
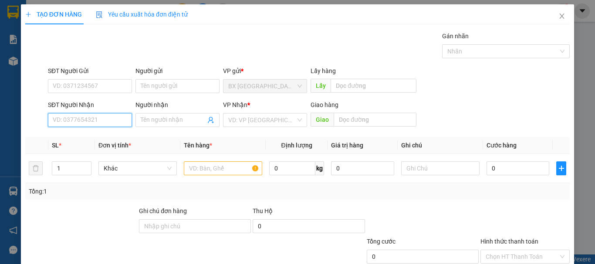
click at [95, 116] on input "SĐT Người Nhận" at bounding box center [90, 120] width 84 height 14
type input "0834994440"
click at [94, 117] on input "0834994440" at bounding box center [90, 120] width 84 height 14
click at [106, 140] on div "0834994440 - HỒNG" at bounding box center [89, 138] width 73 height 10
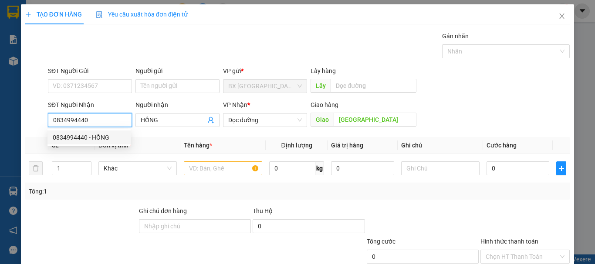
type input "HỒNG"
type input "[GEOGRAPHIC_DATA]"
type input "80.000"
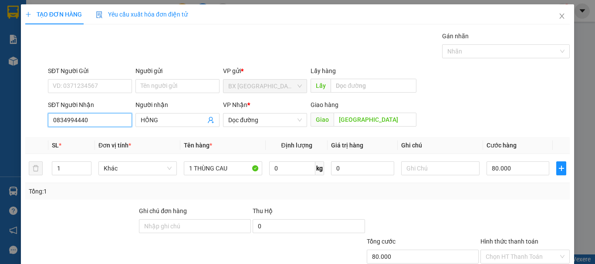
scroll to position [58, 0]
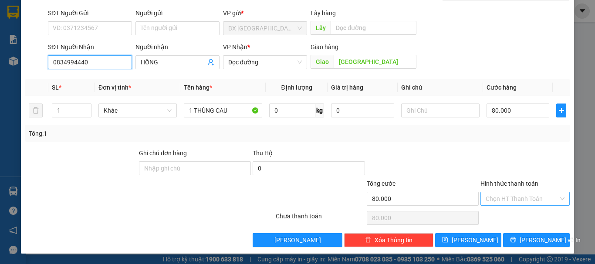
type input "0834994440"
click at [524, 201] on input "Hình thức thanh toán" at bounding box center [522, 199] width 73 height 13
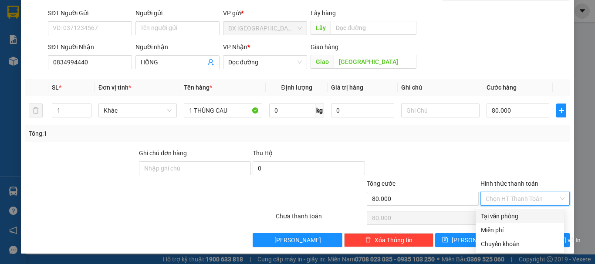
click at [518, 217] on div "Tại văn phòng" at bounding box center [520, 217] width 78 height 10
type input "0"
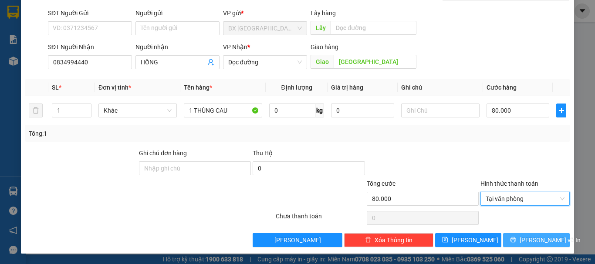
click at [535, 241] on span "[PERSON_NAME] và In" at bounding box center [550, 241] width 61 height 10
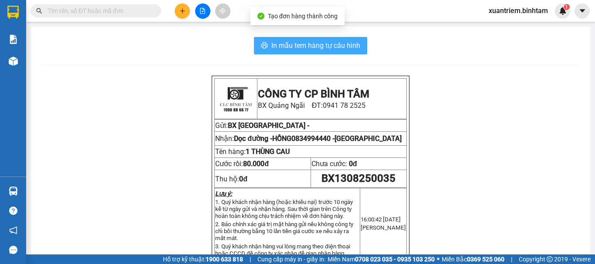
click at [345, 46] on span "In mẫu tem hàng tự cấu hình" at bounding box center [315, 45] width 89 height 11
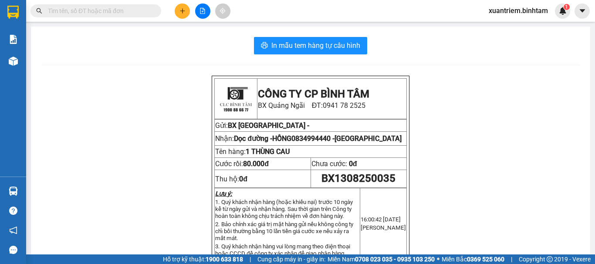
scroll to position [44, 0]
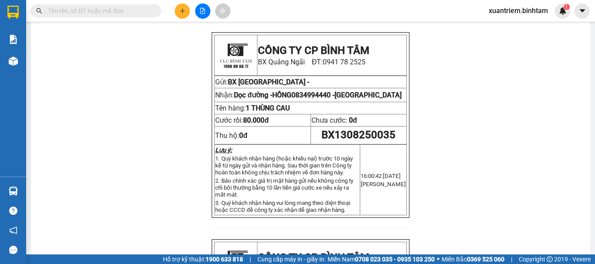
click at [183, 9] on icon "plus" at bounding box center [182, 11] width 6 height 6
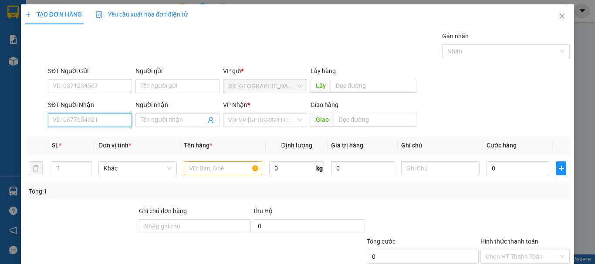
click at [105, 125] on input "SĐT Người Nhận" at bounding box center [90, 120] width 84 height 14
click at [102, 121] on input "0903322441" at bounding box center [90, 120] width 84 height 14
drag, startPoint x: 49, startPoint y: 118, endPoint x: 117, endPoint y: 123, distance: 68.1
click at [117, 123] on input "0903322441" at bounding box center [90, 120] width 84 height 14
type input "0903370441"
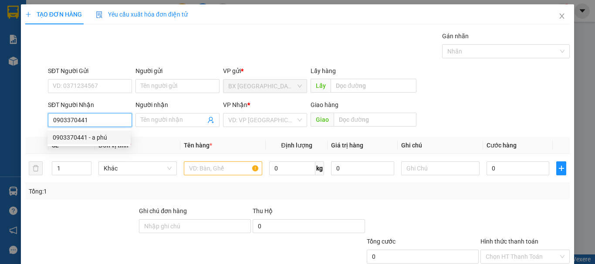
click at [98, 123] on input "0903370441" at bounding box center [90, 120] width 84 height 14
click at [92, 139] on div "0903370441 - a phú" at bounding box center [89, 138] width 73 height 10
type input "a phú"
type input "40.000"
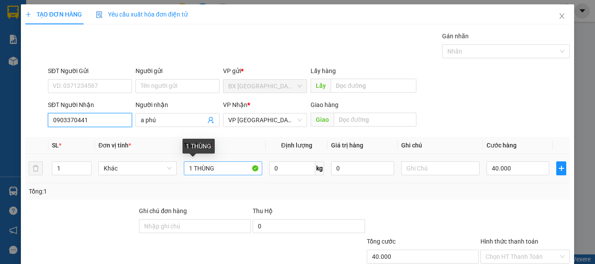
type input "0903370441"
click at [190, 168] on input "1 THÙNG" at bounding box center [223, 169] width 78 height 14
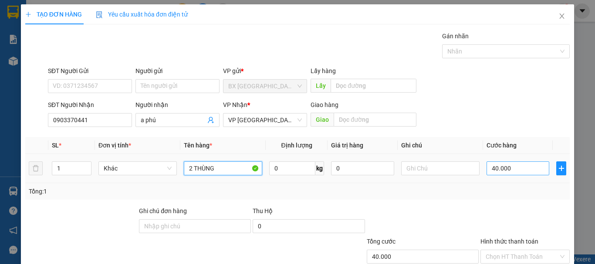
type input "2 THÙNG"
click at [524, 174] on input "40.000" at bounding box center [518, 169] width 63 height 14
type input "8"
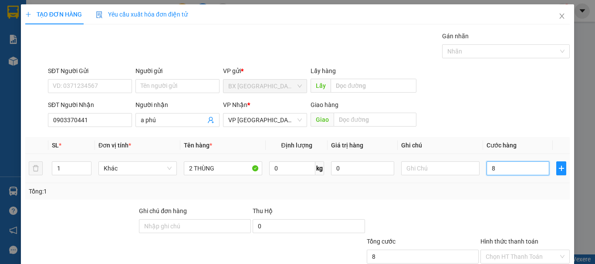
type input "80"
type input "800"
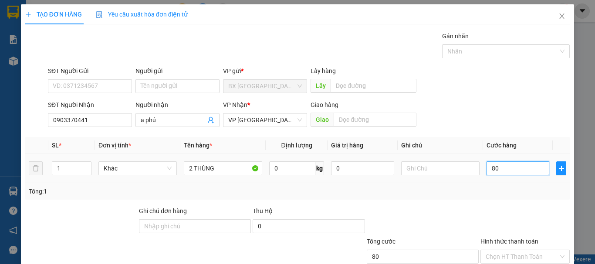
type input "800"
type input "8.000"
type input "80.000"
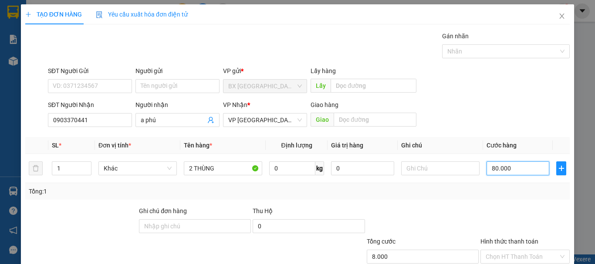
type input "80.000"
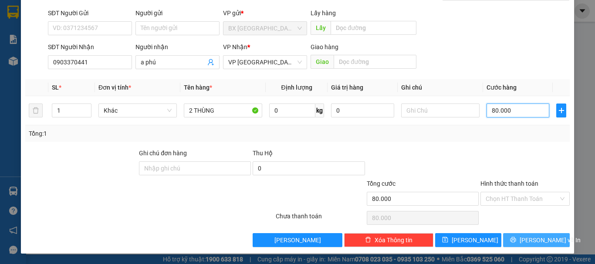
type input "80.000"
click at [531, 240] on span "[PERSON_NAME] và In" at bounding box center [550, 241] width 61 height 10
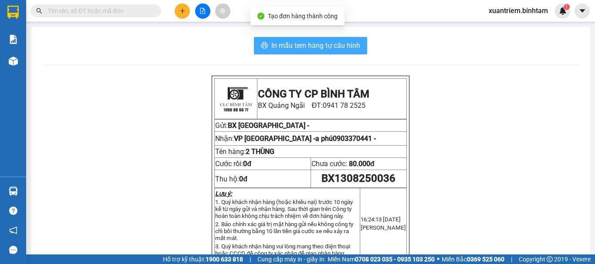
click at [327, 47] on span "In mẫu tem hàng tự cấu hình" at bounding box center [315, 45] width 89 height 11
click at [296, 43] on span "In mẫu tem hàng tự cấu hình" at bounding box center [315, 45] width 89 height 11
click at [355, 50] on span "In mẫu tem hàng tự cấu hình" at bounding box center [315, 45] width 89 height 11
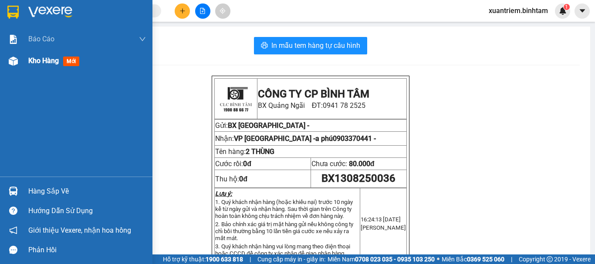
click at [12, 62] on img at bounding box center [13, 61] width 9 height 9
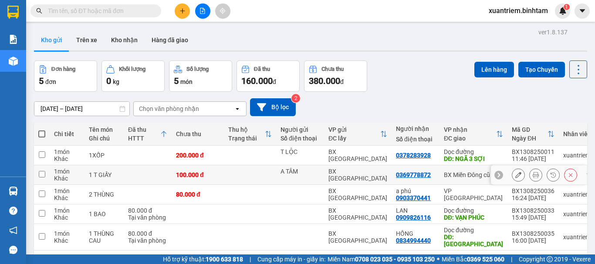
click at [187, 170] on td "100.000 đ" at bounding box center [198, 176] width 52 height 20
checkbox input "true"
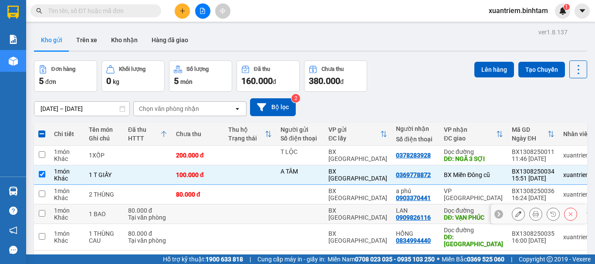
click at [223, 210] on td at bounding box center [198, 215] width 52 height 20
checkbox input "true"
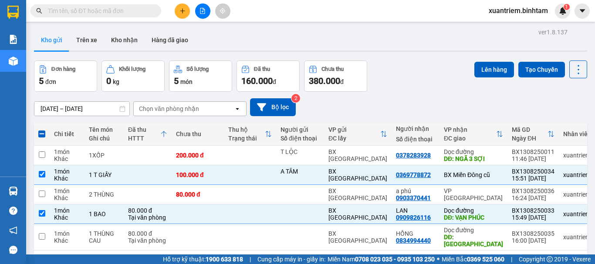
click at [184, 7] on button at bounding box center [182, 10] width 15 height 15
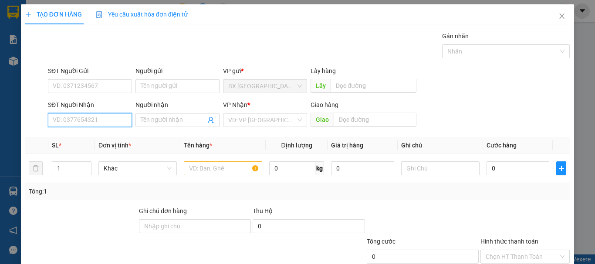
click at [74, 122] on input "SĐT Người Nhận" at bounding box center [90, 120] width 84 height 14
type input "0973380274"
click at [108, 137] on div "0973380274 - TỐT" at bounding box center [89, 138] width 73 height 10
type input "TỐT"
type input "350.000"
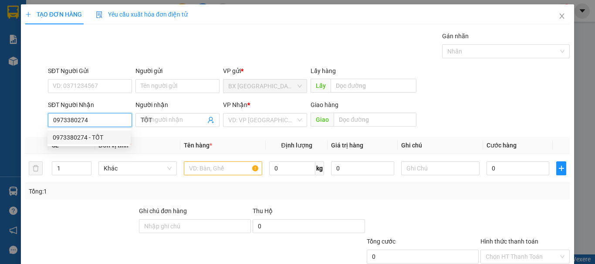
type input "350.000"
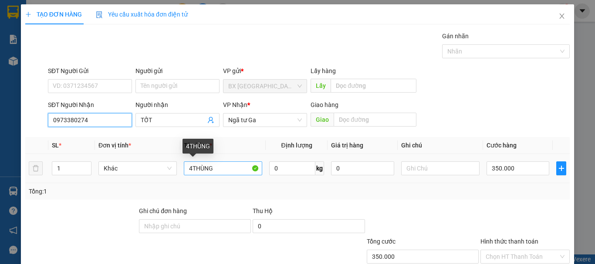
type input "0973380274"
drag, startPoint x: 190, startPoint y: 169, endPoint x: 183, endPoint y: 174, distance: 9.2
click at [190, 169] on input "4THÙNG" at bounding box center [223, 169] width 78 height 14
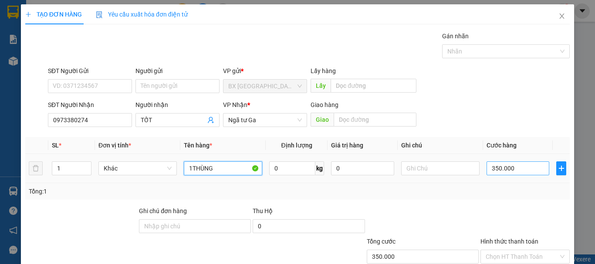
type input "1THÙNG"
click at [530, 173] on input "350.000" at bounding box center [518, 169] width 63 height 14
type input "7"
type input "70"
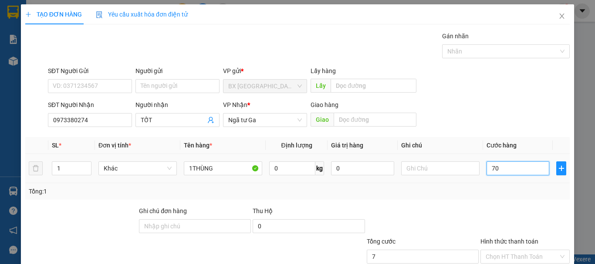
type input "70"
type input "700"
type input "7.000"
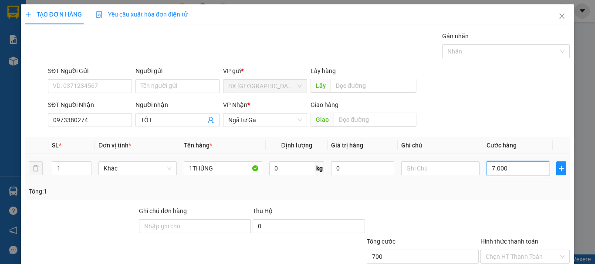
type input "7.000"
type input "70.000"
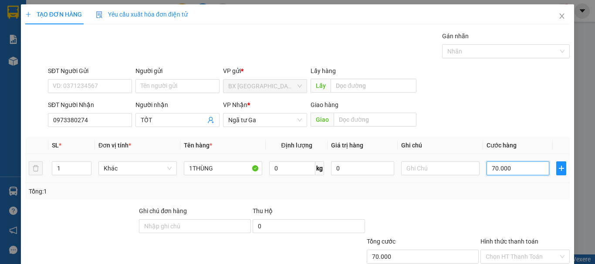
scroll to position [58, 0]
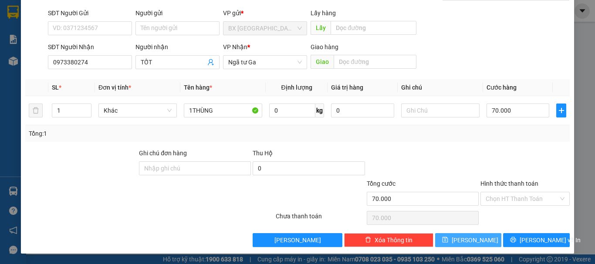
click at [482, 241] on button "[PERSON_NAME]" at bounding box center [468, 240] width 67 height 14
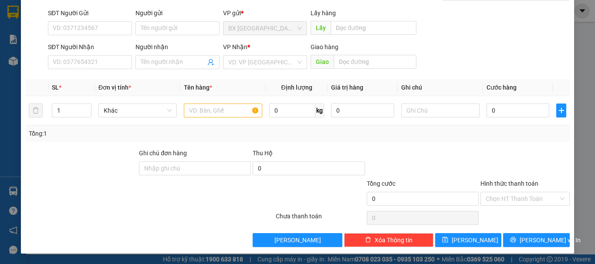
scroll to position [0, 0]
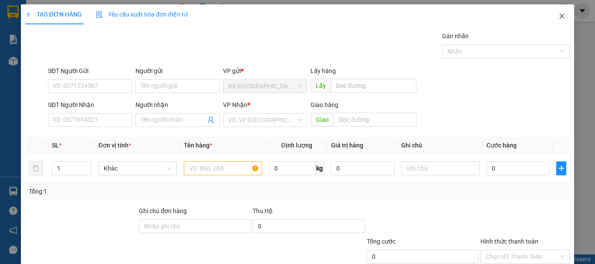
click at [560, 16] on icon "close" at bounding box center [562, 16] width 5 height 5
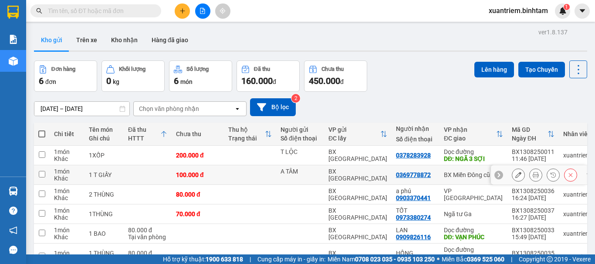
click at [226, 172] on td at bounding box center [250, 176] width 52 height 20
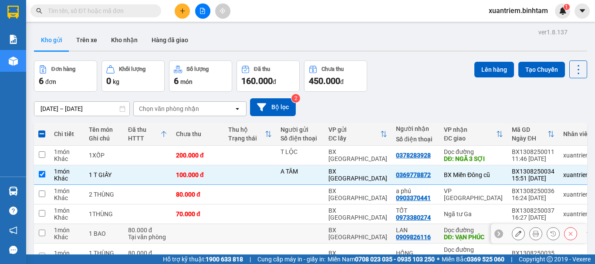
click at [231, 230] on td at bounding box center [250, 234] width 52 height 20
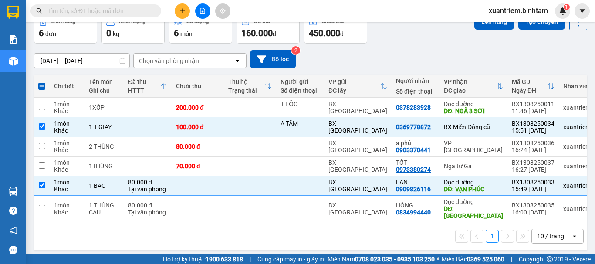
scroll to position [4, 0]
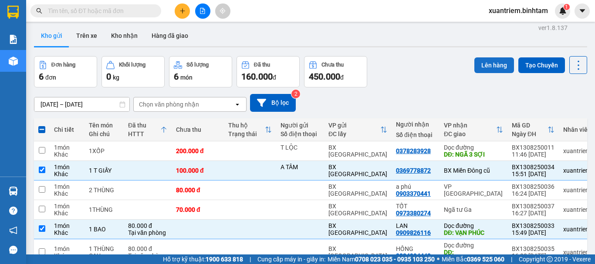
click at [488, 63] on button "Lên hàng" at bounding box center [494, 66] width 40 height 16
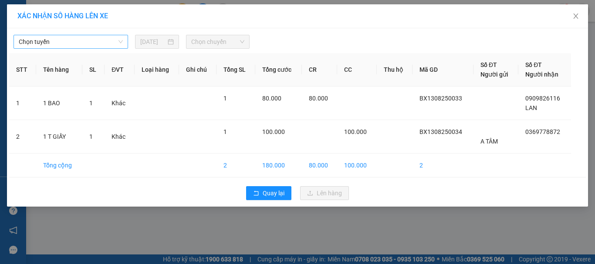
click at [68, 36] on span "Chọn tuyến" at bounding box center [71, 41] width 104 height 13
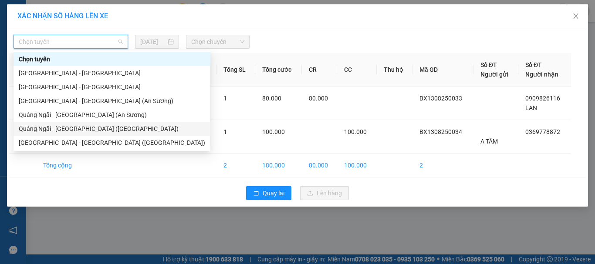
drag, startPoint x: 89, startPoint y: 124, endPoint x: 214, endPoint y: 10, distance: 169.0
click at [90, 124] on div "Quảng Ngãi - [GEOGRAPHIC_DATA] ([GEOGRAPHIC_DATA])" at bounding box center [112, 129] width 186 height 10
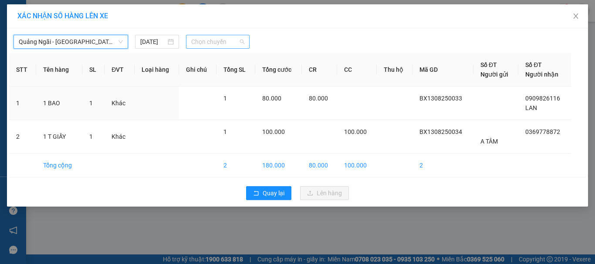
click at [221, 35] on div "Chọn chuyến" at bounding box center [218, 42] width 64 height 14
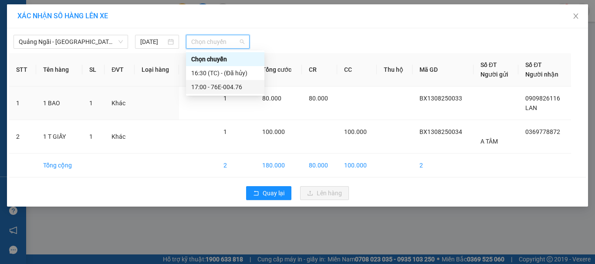
click at [244, 80] on div "17:00 - 76E-004.76" at bounding box center [225, 87] width 78 height 14
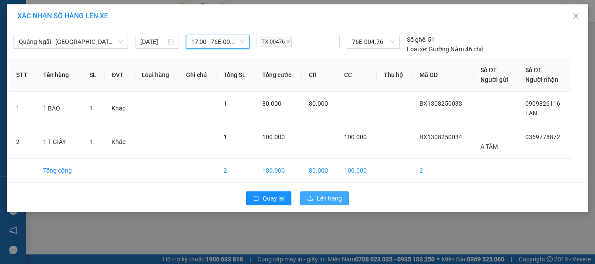
click at [337, 195] on span "Lên hàng" at bounding box center [329, 199] width 25 height 10
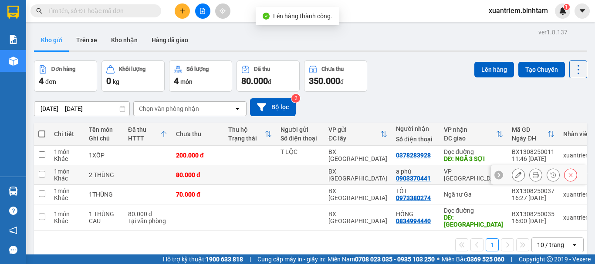
click at [212, 174] on div "80.000 đ" at bounding box center [198, 175] width 44 height 7
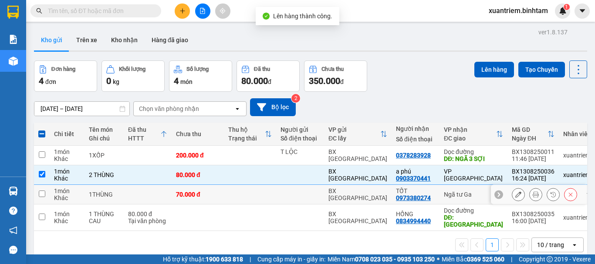
click at [216, 190] on td "70.000 đ" at bounding box center [198, 195] width 52 height 20
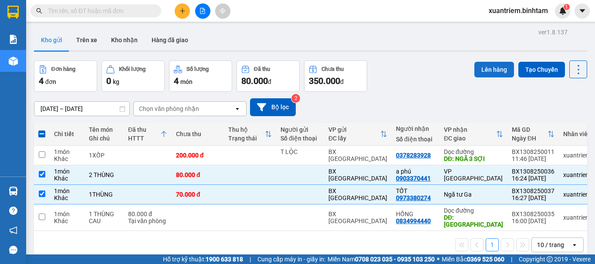
click at [478, 70] on button "Lên hàng" at bounding box center [494, 70] width 40 height 16
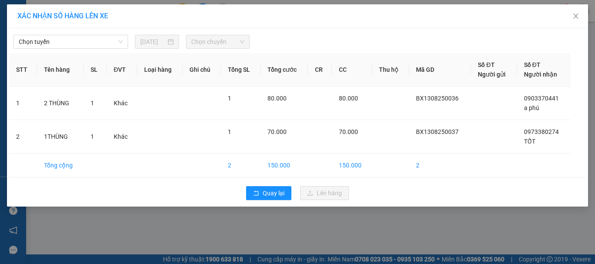
click at [81, 34] on div "Chọn tuyến [DATE] Chọn chuyến" at bounding box center [297, 39] width 577 height 18
click at [103, 41] on span "Chọn tuyến" at bounding box center [71, 41] width 104 height 13
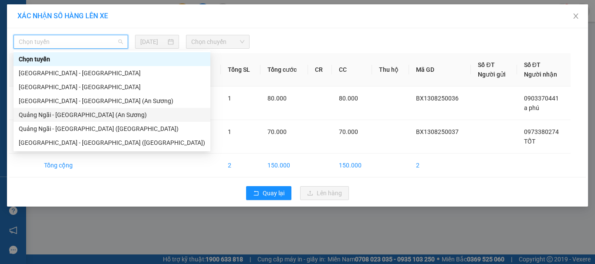
click at [99, 117] on div "Quảng Ngãi - [GEOGRAPHIC_DATA] (An Sương)" at bounding box center [112, 115] width 186 height 10
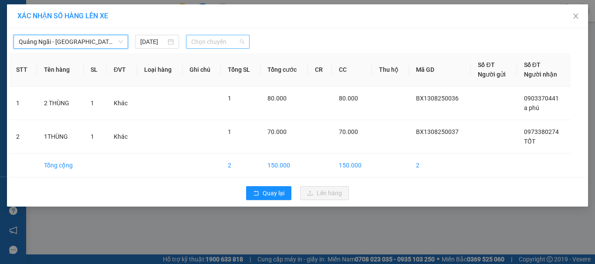
click at [225, 40] on span "Chọn chuyến" at bounding box center [218, 41] width 54 height 13
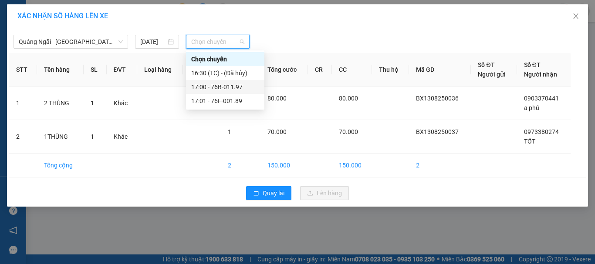
click at [242, 85] on div "17:00 - 76B-011.97" at bounding box center [225, 87] width 68 height 10
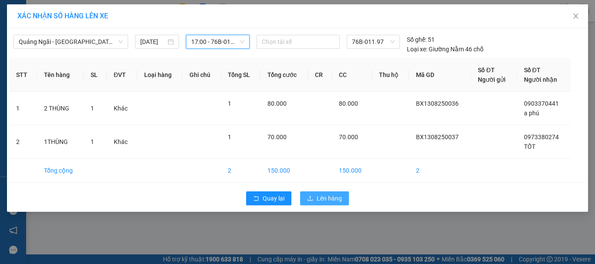
click at [342, 197] on span "Lên hàng" at bounding box center [329, 199] width 25 height 10
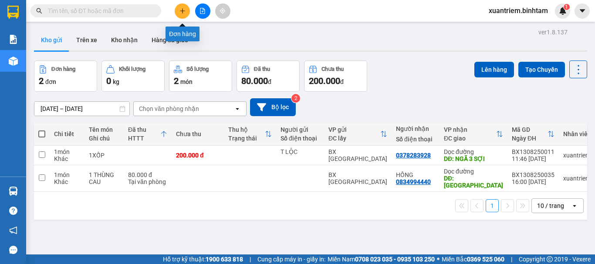
click at [184, 14] on icon "plus" at bounding box center [182, 11] width 6 height 6
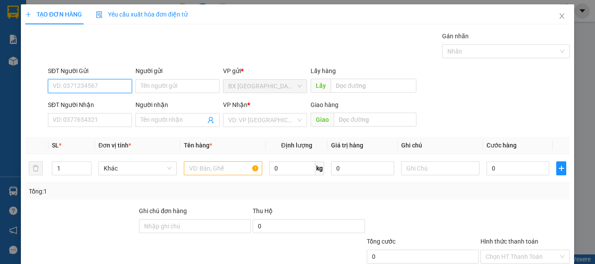
click at [101, 85] on input "SĐT Người Gửi" at bounding box center [90, 86] width 84 height 14
click at [104, 89] on input "0326545492" at bounding box center [90, 86] width 84 height 14
click at [110, 102] on div "0326545492" at bounding box center [89, 104] width 73 height 10
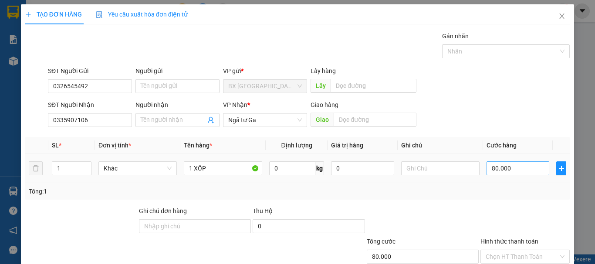
drag, startPoint x: 518, startPoint y: 161, endPoint x: 521, endPoint y: 166, distance: 5.3
click at [520, 164] on div "80.000" at bounding box center [518, 168] width 63 height 17
click at [524, 171] on input "80.000" at bounding box center [518, 169] width 63 height 14
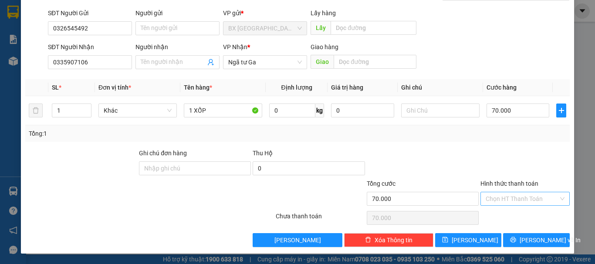
click at [545, 205] on input "Hình thức thanh toán" at bounding box center [522, 199] width 73 height 13
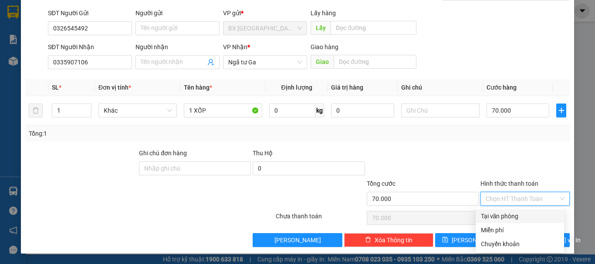
click at [518, 217] on div "Tại văn phòng" at bounding box center [520, 217] width 78 height 10
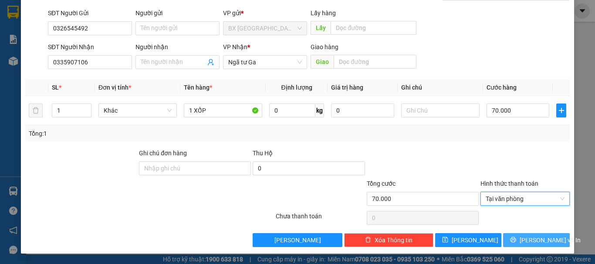
click at [531, 240] on span "[PERSON_NAME] và In" at bounding box center [550, 241] width 61 height 10
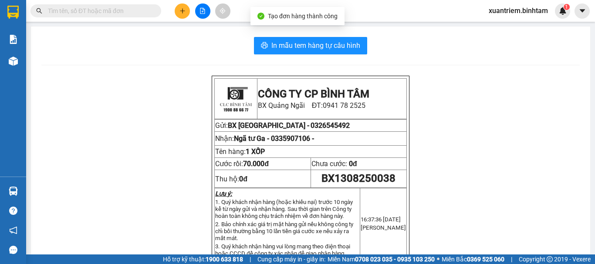
click at [340, 36] on div "In mẫu tem hàng tự cấu hình CÔNG TY CP BÌNH TÂM [GEOGRAPHIC_DATA]: 0941 78 2525…" at bounding box center [310, 258] width 559 height 462
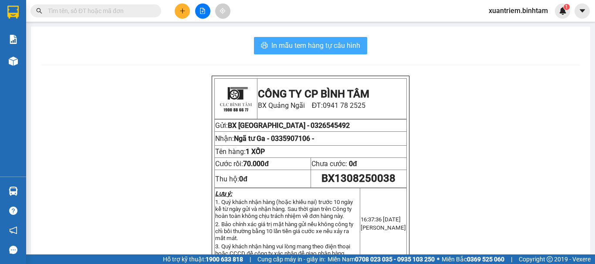
click at [341, 46] on span "In mẫu tem hàng tự cấu hình" at bounding box center [315, 45] width 89 height 11
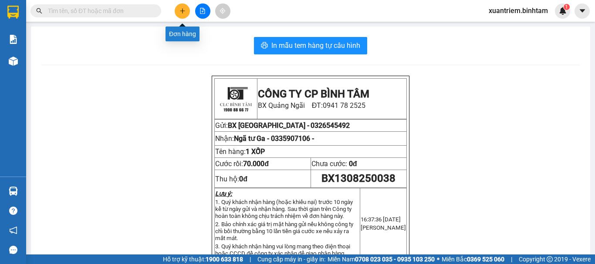
click at [181, 12] on icon "plus" at bounding box center [182, 11] width 6 height 6
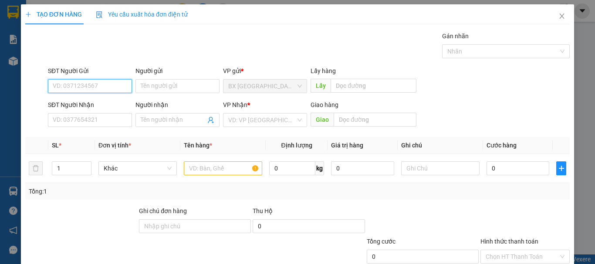
click at [113, 86] on input "SĐT Người Gửi" at bounding box center [90, 86] width 84 height 14
click at [64, 82] on input "032967676" at bounding box center [90, 86] width 84 height 14
click at [92, 87] on input "0329167676" at bounding box center [90, 86] width 84 height 14
click at [93, 100] on div "0329167676" at bounding box center [89, 104] width 73 height 10
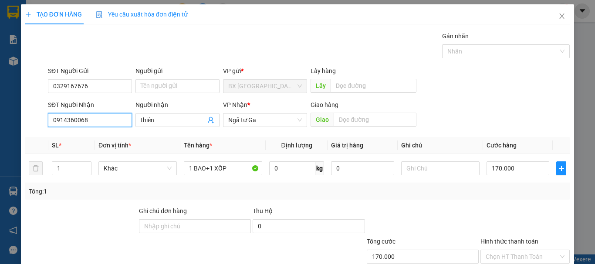
click at [112, 120] on input "0914360068" at bounding box center [90, 120] width 84 height 14
click at [105, 135] on div "0914360068 - thiên" at bounding box center [89, 138] width 73 height 10
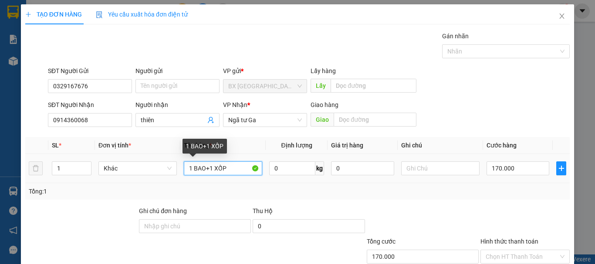
drag, startPoint x: 232, startPoint y: 170, endPoint x: 178, endPoint y: 179, distance: 54.7
click at [180, 179] on td "1 BAO+1 XỐP" at bounding box center [222, 168] width 85 height 29
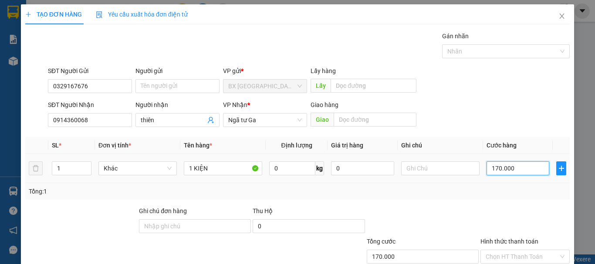
click at [525, 167] on input "170.000" at bounding box center [518, 169] width 63 height 14
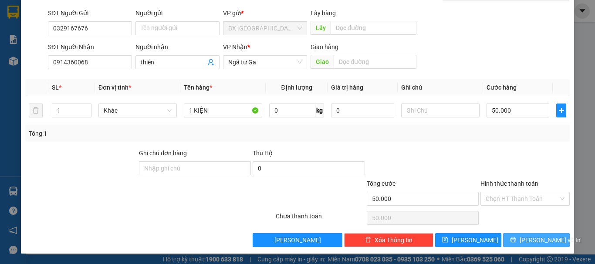
click at [534, 245] on span "[PERSON_NAME] và In" at bounding box center [550, 241] width 61 height 10
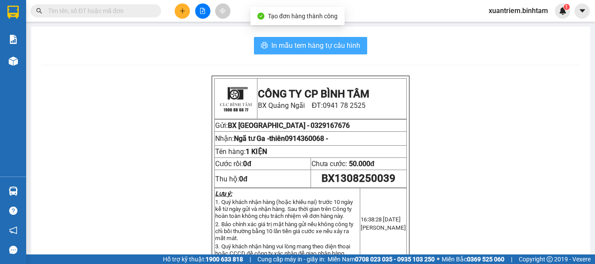
click at [325, 45] on span "In mẫu tem hàng tự cấu hình" at bounding box center [315, 45] width 89 height 11
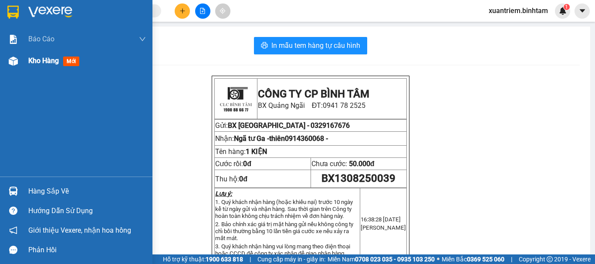
click at [11, 58] on img at bounding box center [13, 61] width 9 height 9
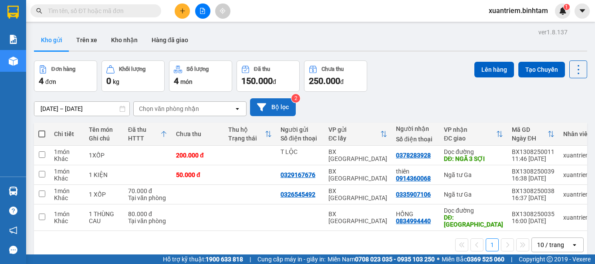
click at [264, 105] on icon at bounding box center [261, 107] width 9 height 8
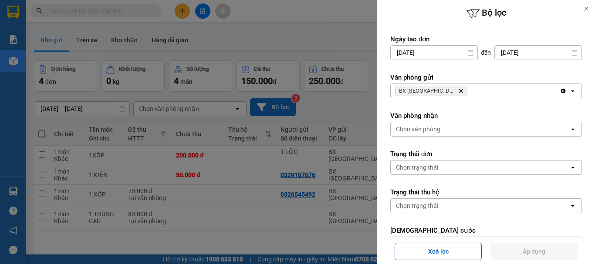
click at [491, 89] on div "BX Quảng Ngãi Delete" at bounding box center [475, 91] width 169 height 14
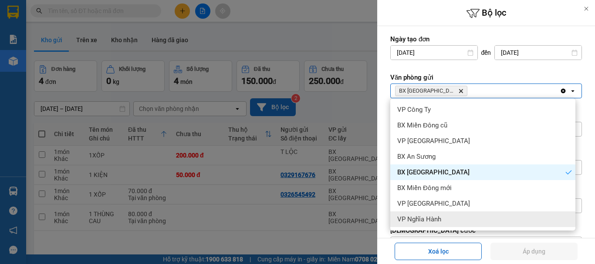
click at [453, 215] on div "VP Nghĩa Hành" at bounding box center [482, 220] width 185 height 16
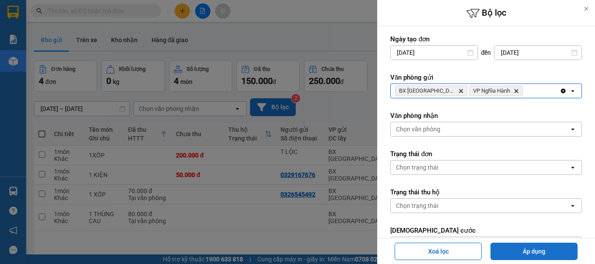
click at [532, 248] on button "Áp dụng" at bounding box center [534, 251] width 87 height 17
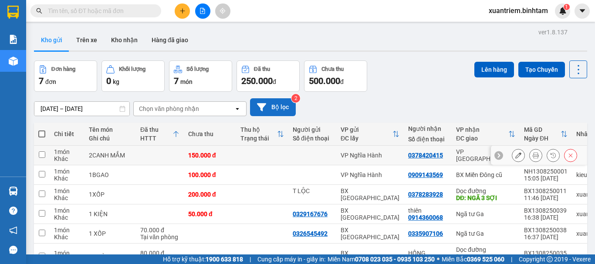
click at [210, 152] on div "150.000 đ" at bounding box center [210, 155] width 44 height 7
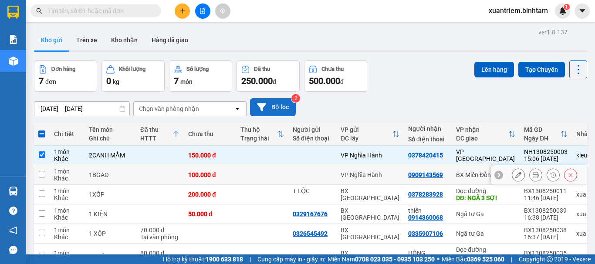
click at [218, 183] on td "100.000 đ" at bounding box center [210, 176] width 52 height 20
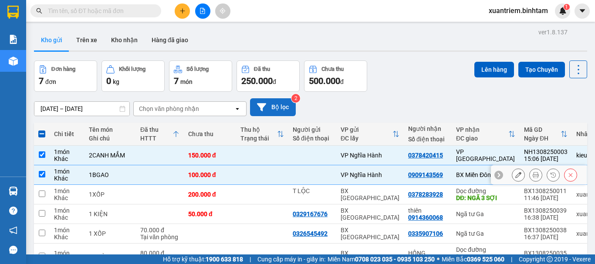
click at [204, 173] on div "100.000 đ" at bounding box center [210, 175] width 44 height 7
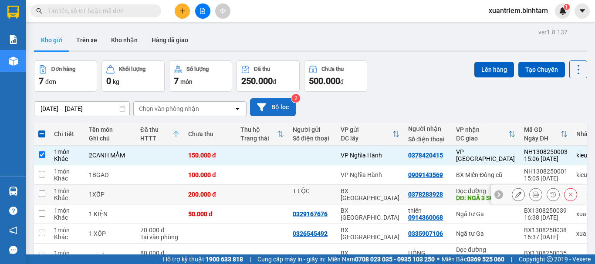
click at [223, 197] on div "200.000 đ" at bounding box center [210, 194] width 44 height 7
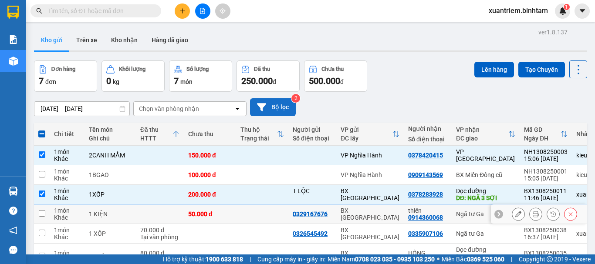
click at [233, 210] on td "50.000 đ" at bounding box center [210, 215] width 52 height 20
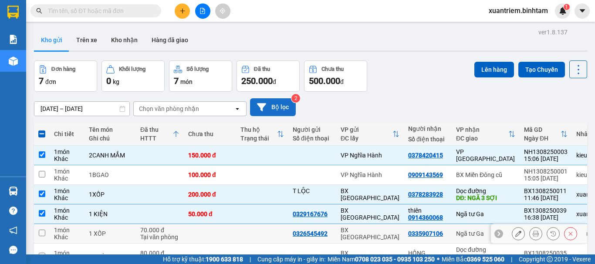
click at [230, 232] on td at bounding box center [210, 234] width 52 height 20
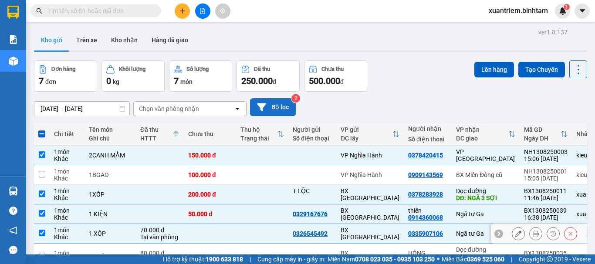
scroll to position [68, 0]
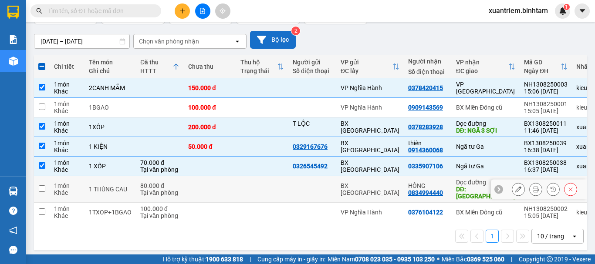
click at [201, 182] on td at bounding box center [210, 189] width 52 height 27
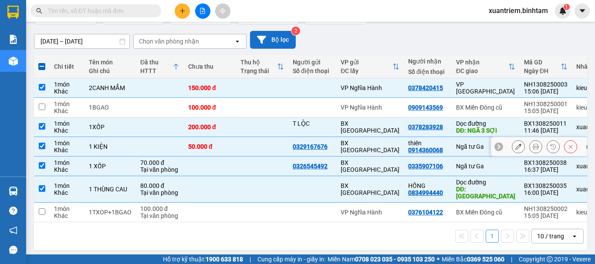
scroll to position [0, 0]
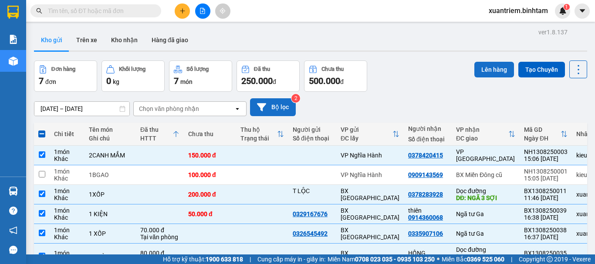
click at [491, 70] on button "Lên hàng" at bounding box center [494, 70] width 40 height 16
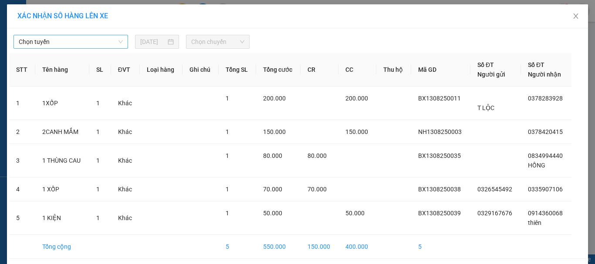
click at [94, 48] on span "Chọn tuyến" at bounding box center [71, 41] width 104 height 13
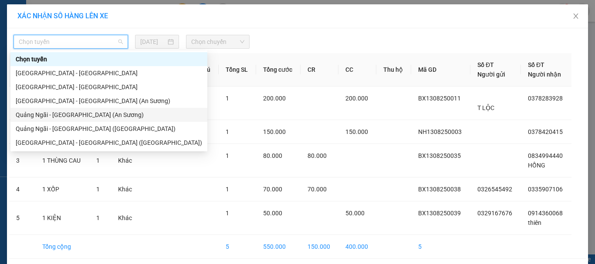
click at [94, 115] on div "Quảng Ngãi - [GEOGRAPHIC_DATA] (An Sương)" at bounding box center [109, 115] width 186 height 10
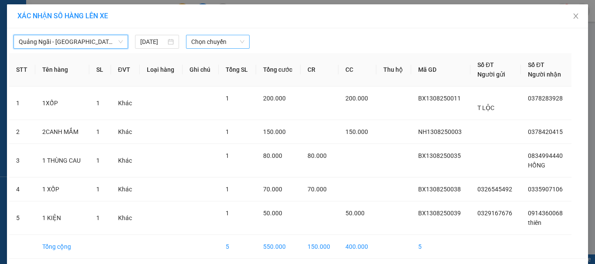
click at [229, 45] on span "Chọn chuyến" at bounding box center [218, 41] width 54 height 13
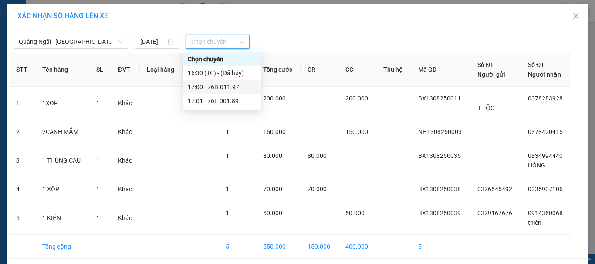
click at [223, 85] on div "17:00 - 76B-011.97" at bounding box center [222, 87] width 68 height 10
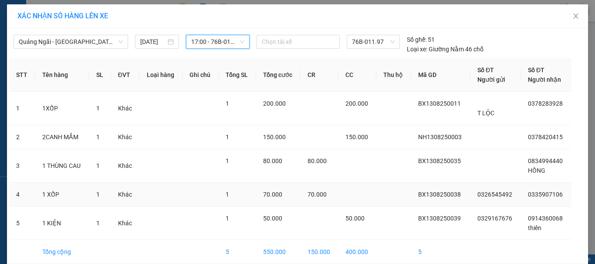
scroll to position [40, 0]
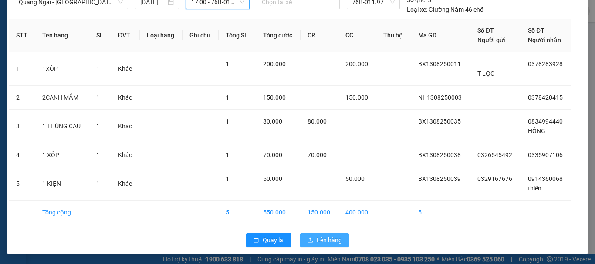
click at [321, 243] on span "Lên hàng" at bounding box center [329, 241] width 25 height 10
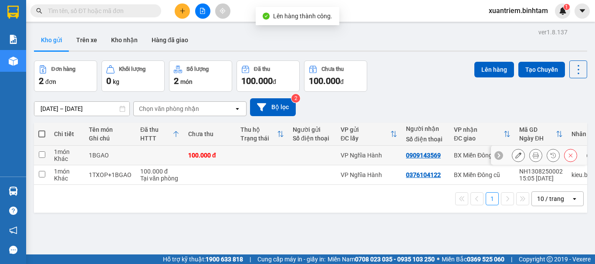
click at [137, 152] on td at bounding box center [160, 156] width 48 height 20
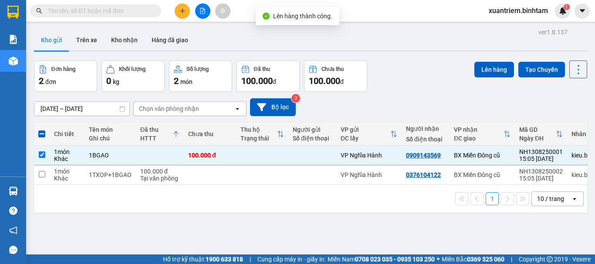
scroll to position [0, 0]
drag, startPoint x: 155, startPoint y: 175, endPoint x: 329, endPoint y: 147, distance: 176.5
click at [156, 175] on div "Tại văn phòng" at bounding box center [159, 178] width 39 height 7
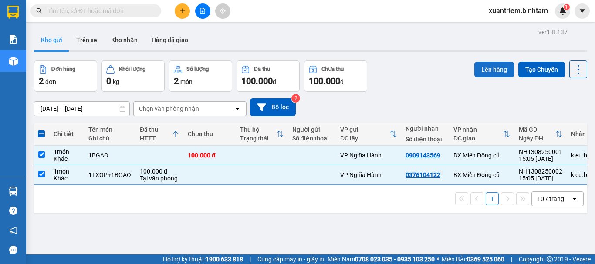
click at [498, 72] on button "Lên hàng" at bounding box center [494, 70] width 40 height 16
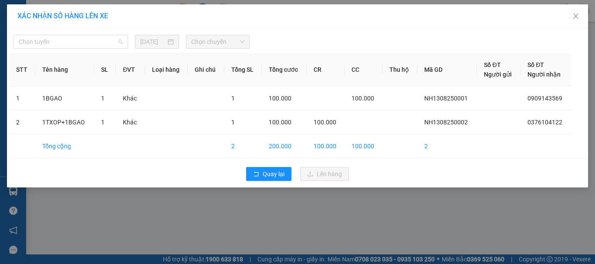
drag, startPoint x: 67, startPoint y: 41, endPoint x: 89, endPoint y: 60, distance: 29.4
click at [68, 41] on span "Chọn tuyến" at bounding box center [71, 41] width 104 height 13
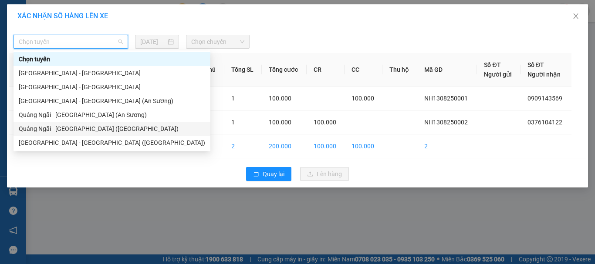
drag, startPoint x: 76, startPoint y: 124, endPoint x: 218, endPoint y: 46, distance: 162.0
click at [77, 124] on div "Quảng Ngãi - [GEOGRAPHIC_DATA] ([GEOGRAPHIC_DATA])" at bounding box center [112, 129] width 186 height 10
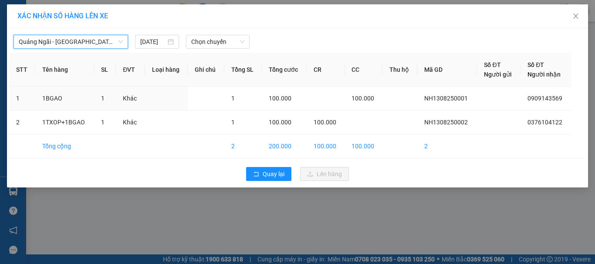
click at [250, 38] on div "Chọn chuyến" at bounding box center [218, 42] width 71 height 14
click at [236, 44] on span "Chọn chuyến" at bounding box center [218, 41] width 54 height 13
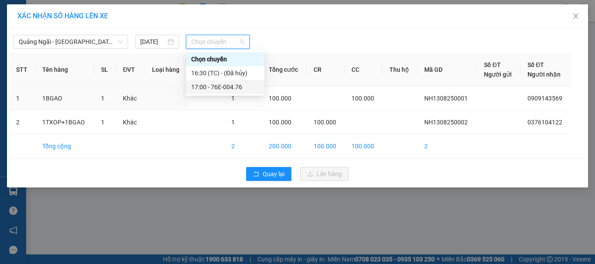
drag, startPoint x: 238, startPoint y: 86, endPoint x: 243, endPoint y: 91, distance: 6.8
click at [238, 87] on div "17:00 - 76E-004.76" at bounding box center [225, 87] width 68 height 10
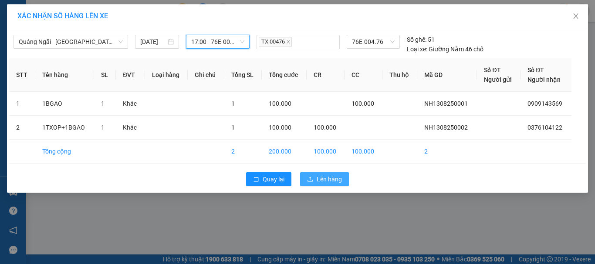
click at [332, 177] on span "Lên hàng" at bounding box center [329, 180] width 25 height 10
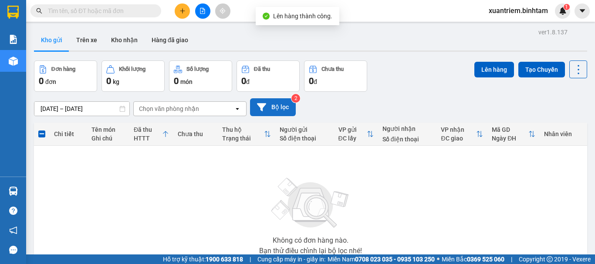
click at [278, 106] on button "Bộ lọc" at bounding box center [273, 107] width 46 height 18
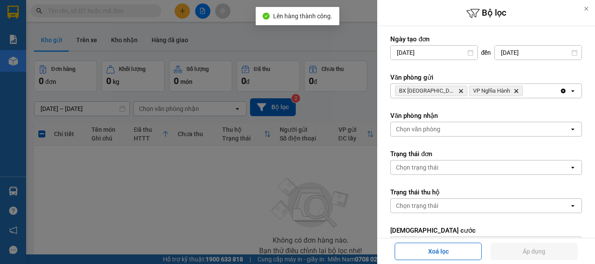
click at [250, 189] on div at bounding box center [297, 132] width 595 height 264
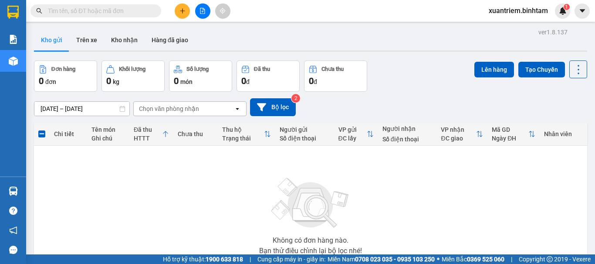
click at [210, 10] on button at bounding box center [202, 10] width 15 height 15
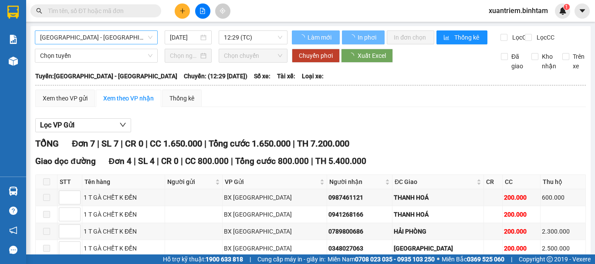
click at [103, 42] on span "[GEOGRAPHIC_DATA] - [GEOGRAPHIC_DATA]" at bounding box center [96, 37] width 112 height 13
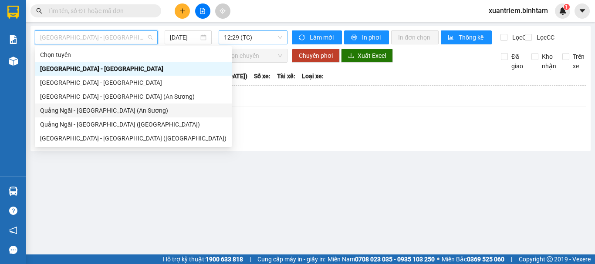
drag, startPoint x: 112, startPoint y: 112, endPoint x: 267, endPoint y: 41, distance: 170.4
click at [113, 112] on div "Quảng Ngãi - [GEOGRAPHIC_DATA] (An Sương)" at bounding box center [133, 111] width 186 height 10
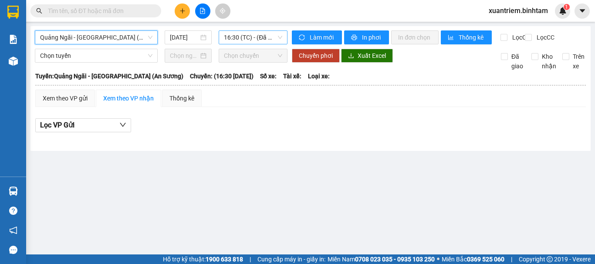
drag, startPoint x: 259, startPoint y: 25, endPoint x: 259, endPoint y: 34, distance: 8.7
click at [259, 26] on main "[GEOGRAPHIC_DATA] - [GEOGRAPHIC_DATA] (An Sương) [GEOGRAPHIC_DATA] - [GEOGRAPHI…" at bounding box center [297, 127] width 595 height 255
click at [261, 34] on span "16:30 (TC) - (Đã hủy)" at bounding box center [253, 37] width 58 height 13
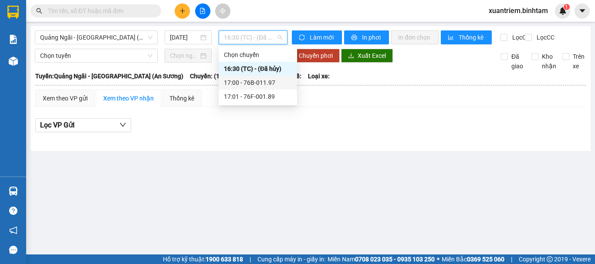
click at [264, 80] on div "17:00 - 76B-011.97" at bounding box center [258, 83] width 68 height 10
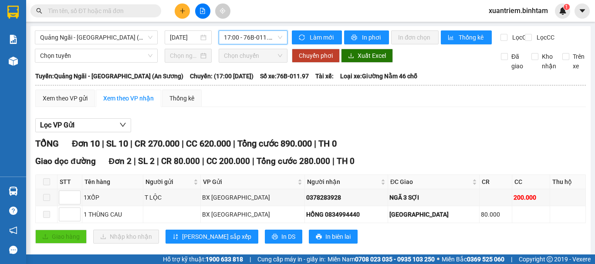
click at [110, 128] on button "Lọc VP Gửi" at bounding box center [83, 125] width 96 height 14
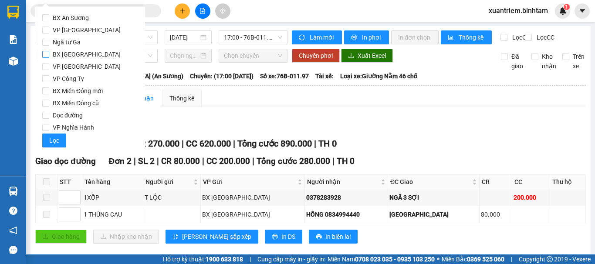
click at [92, 52] on span "BX [GEOGRAPHIC_DATA]" at bounding box center [86, 54] width 75 height 12
click at [49, 52] on input "BX [GEOGRAPHIC_DATA]" at bounding box center [45, 54] width 7 height 7
click at [85, 125] on span "VP Nghĩa Hành" at bounding box center [73, 128] width 48 height 12
click at [49, 125] on input "VP Nghĩa Hành" at bounding box center [45, 127] width 7 height 7
click at [58, 140] on span "Lọc" at bounding box center [54, 141] width 10 height 10
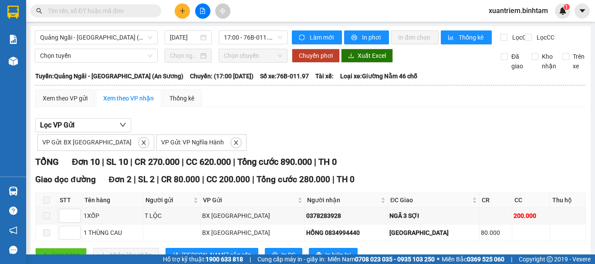
scroll to position [131, 0]
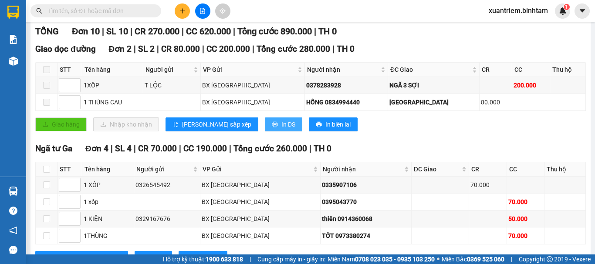
click at [281, 129] on span "In DS" at bounding box center [288, 125] width 14 height 10
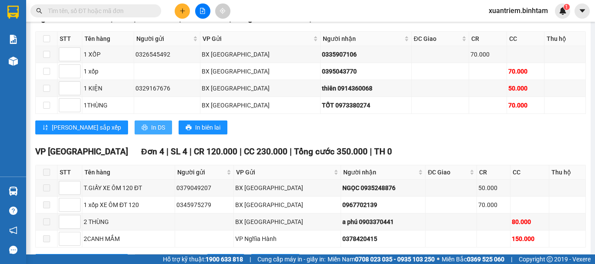
click at [151, 132] on span "In DS" at bounding box center [158, 128] width 14 height 10
drag, startPoint x: 112, startPoint y: 128, endPoint x: 136, endPoint y: 128, distance: 23.5
click at [135, 128] on button "In DS" at bounding box center [153, 128] width 37 height 14
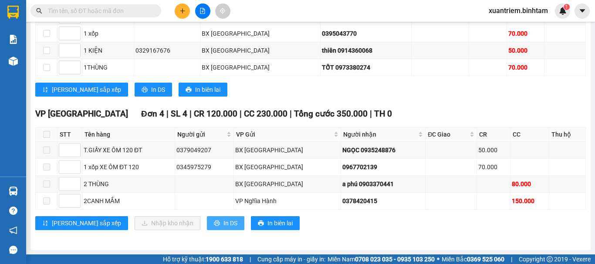
click at [223, 220] on span "In DS" at bounding box center [230, 224] width 14 height 10
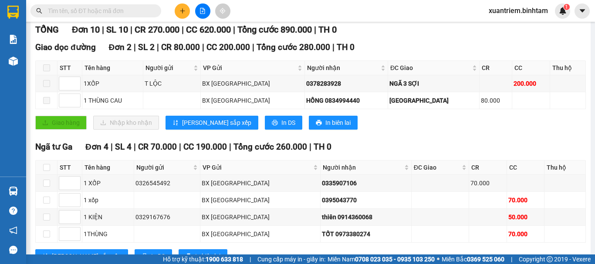
scroll to position [45, 0]
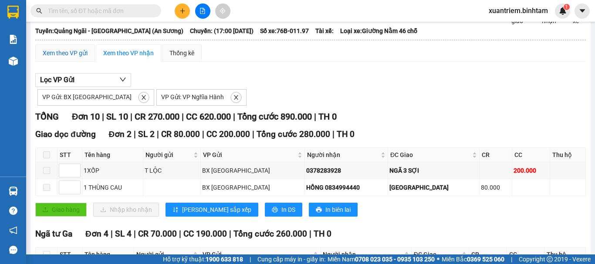
click at [65, 58] on div "Xem theo VP gửi" at bounding box center [65, 53] width 45 height 10
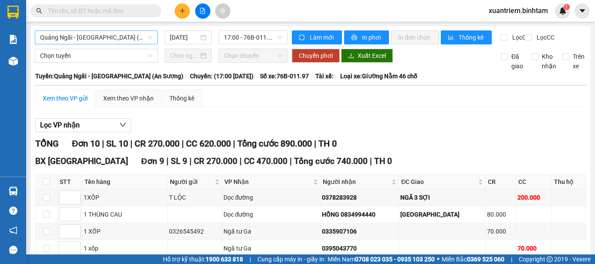
click at [111, 38] on span "Quảng Ngãi - [GEOGRAPHIC_DATA] (An Sương)" at bounding box center [96, 37] width 112 height 13
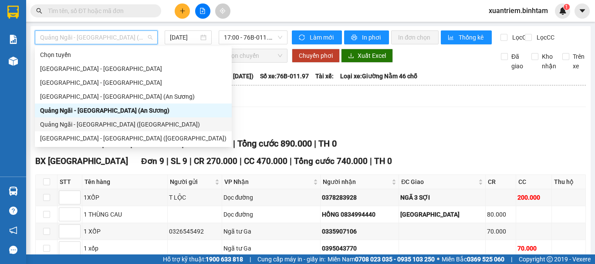
click at [113, 123] on div "Quảng Ngãi - [GEOGRAPHIC_DATA] ([GEOGRAPHIC_DATA])" at bounding box center [133, 125] width 186 height 10
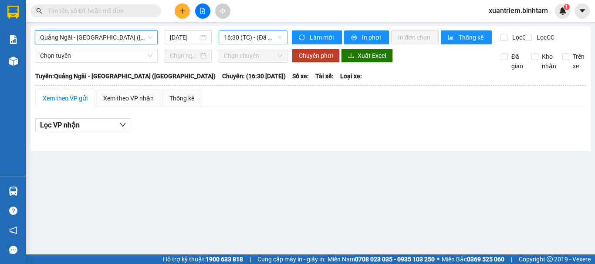
click at [255, 36] on span "16:30 (TC) - (Đã hủy)" at bounding box center [253, 37] width 58 height 13
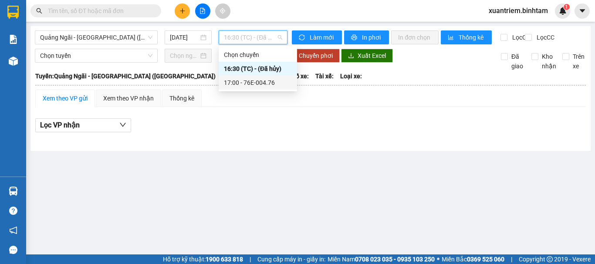
click at [261, 80] on div "17:00 - 76E-004.76" at bounding box center [258, 83] width 68 height 10
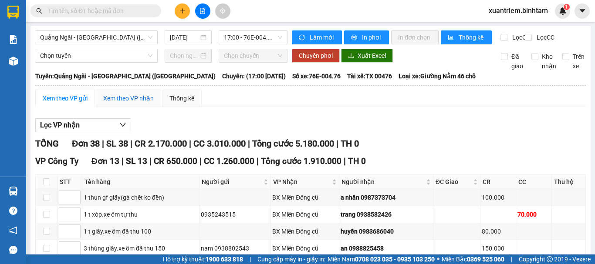
click at [134, 103] on div "Xem theo VP nhận" at bounding box center [128, 99] width 51 height 10
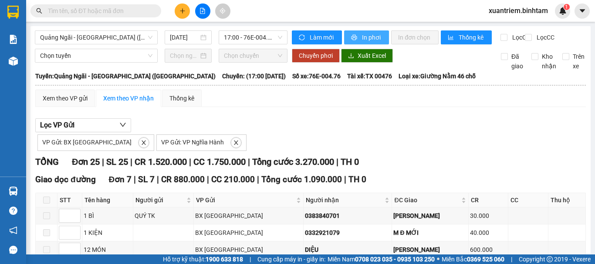
click at [365, 40] on span "In phơi" at bounding box center [372, 38] width 20 height 10
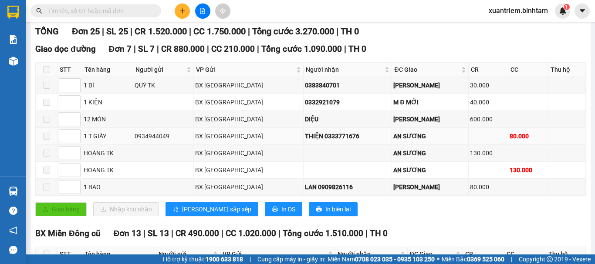
scroll to position [44, 0]
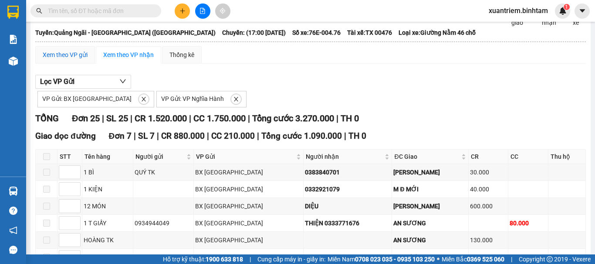
click at [64, 60] on div "Xem theo VP gửi" at bounding box center [65, 55] width 45 height 10
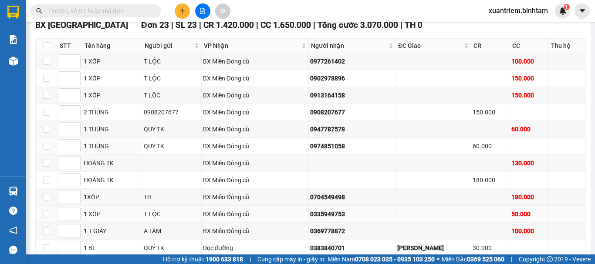
scroll to position [610, 0]
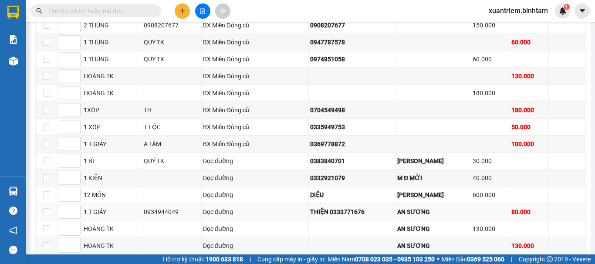
click at [52, 220] on td at bounding box center [47, 212] width 22 height 17
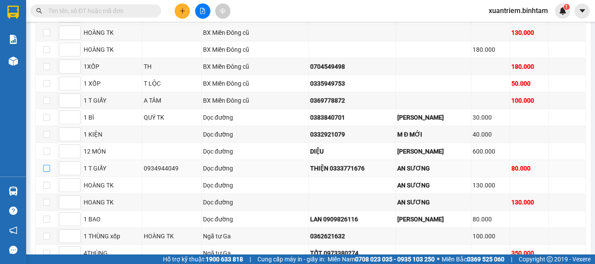
click at [47, 172] on input "checkbox" at bounding box center [46, 168] width 7 height 7
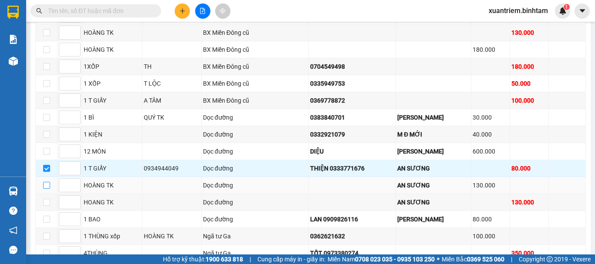
click at [48, 189] on input "checkbox" at bounding box center [46, 185] width 7 height 7
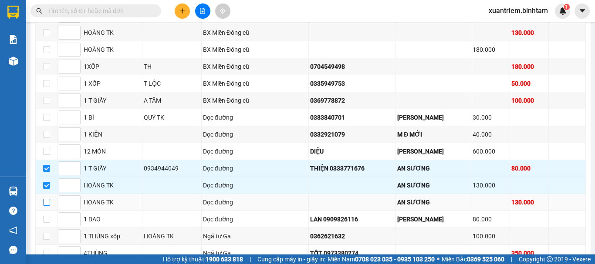
click at [47, 206] on input "checkbox" at bounding box center [46, 202] width 7 height 7
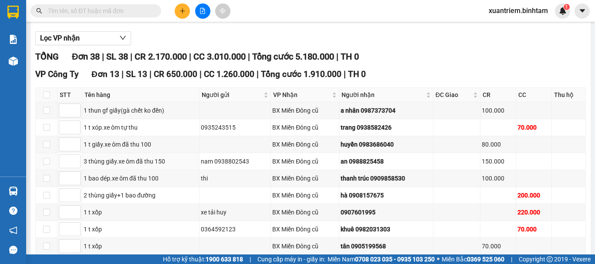
scroll to position [0, 0]
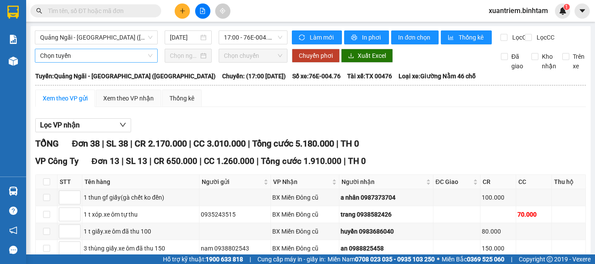
click at [80, 62] on span "Chọn tuyến" at bounding box center [96, 55] width 112 height 13
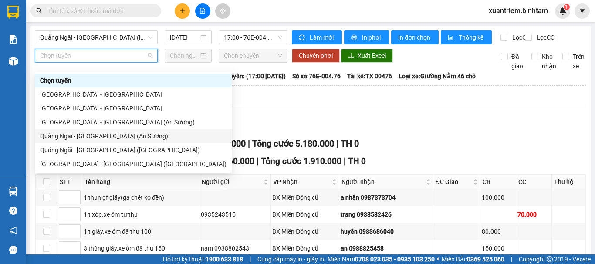
click at [100, 137] on div "Quảng Ngãi - [GEOGRAPHIC_DATA] (An Sương)" at bounding box center [133, 137] width 186 height 10
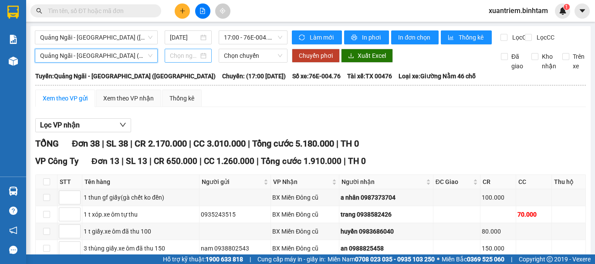
click at [192, 59] on input at bounding box center [184, 56] width 29 height 10
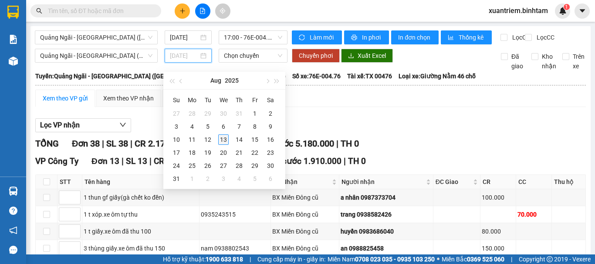
click at [223, 140] on div "13" at bounding box center [223, 140] width 10 height 10
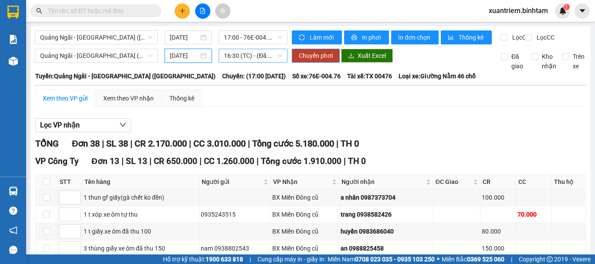
click at [252, 60] on span "16:30 (TC) - (Đã hủy)" at bounding box center [253, 55] width 58 height 13
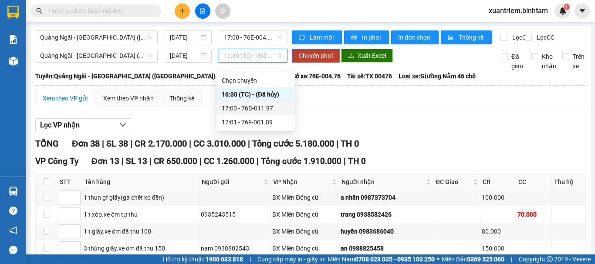
click at [259, 107] on div "17:00 - 76B-011.97" at bounding box center [256, 109] width 68 height 10
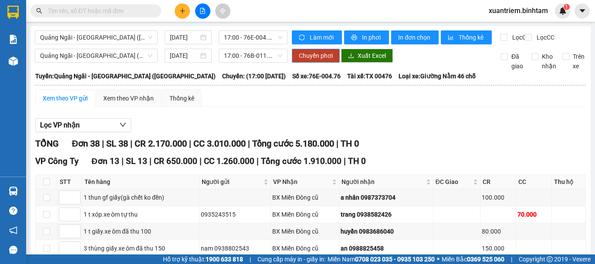
click at [311, 61] on span "Chuyển phơi" at bounding box center [316, 56] width 34 height 10
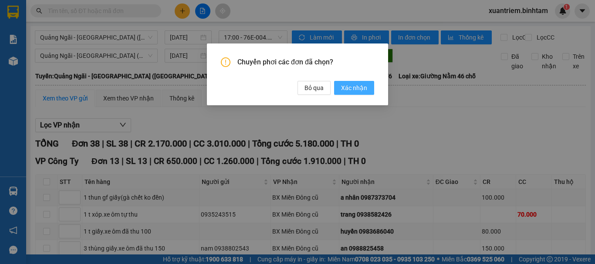
click at [343, 89] on span "Xác nhận" at bounding box center [354, 88] width 26 height 10
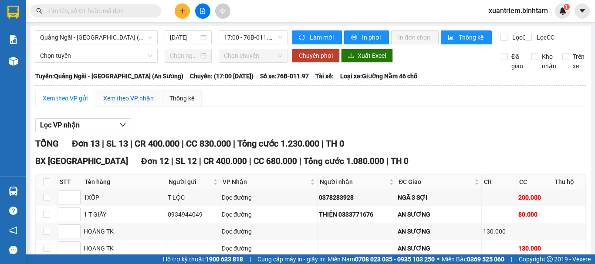
click at [134, 103] on div "Xem theo VP nhận" at bounding box center [128, 99] width 51 height 10
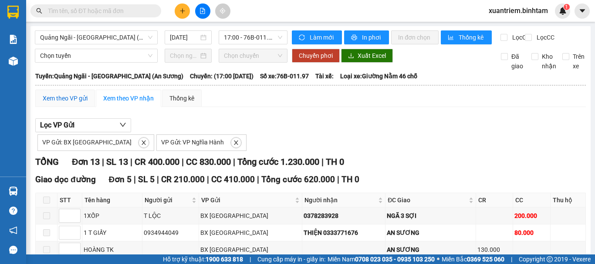
click at [71, 103] on div "Xem theo VP gửi" at bounding box center [65, 99] width 45 height 10
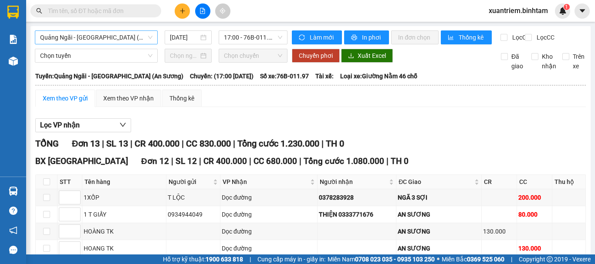
click at [93, 34] on span "Quảng Ngãi - [GEOGRAPHIC_DATA] (An Sương)" at bounding box center [96, 37] width 112 height 13
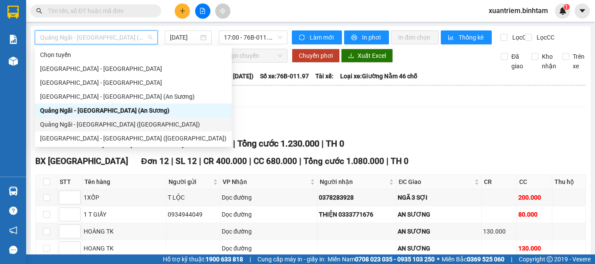
click at [104, 125] on div "Quảng Ngãi - [GEOGRAPHIC_DATA] ([GEOGRAPHIC_DATA])" at bounding box center [133, 125] width 186 height 10
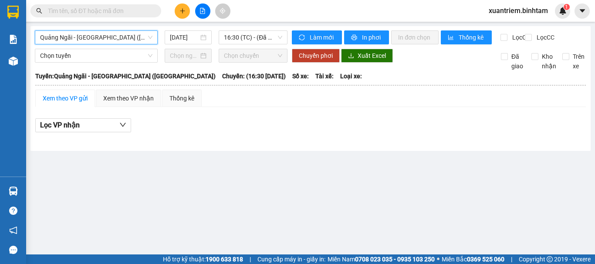
click at [65, 103] on div "Xem theo VP gửi" at bounding box center [65, 99] width 45 height 10
drag, startPoint x: 239, startPoint y: 36, endPoint x: 250, endPoint y: 47, distance: 15.7
click at [239, 36] on span "16:30 (TC) - (Đã hủy)" at bounding box center [253, 37] width 58 height 13
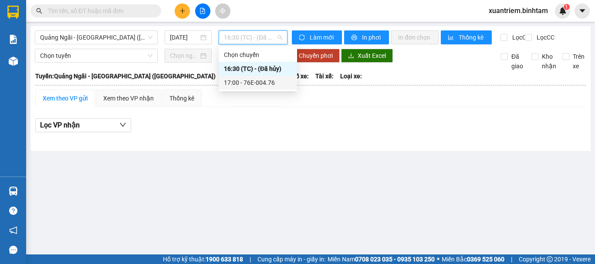
click at [252, 81] on div "17:00 - 76E-004.76" at bounding box center [258, 83] width 68 height 10
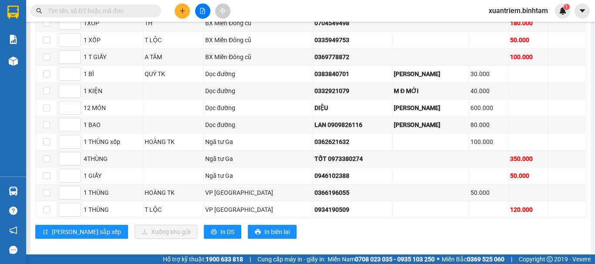
scroll to position [713, 0]
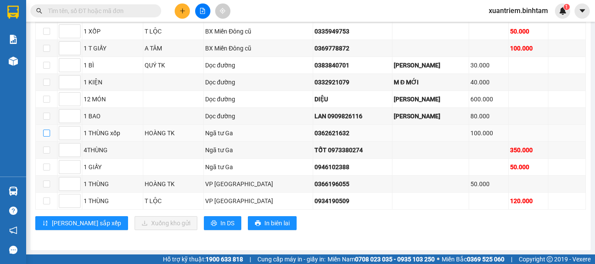
click at [47, 135] on input "checkbox" at bounding box center [46, 133] width 7 height 7
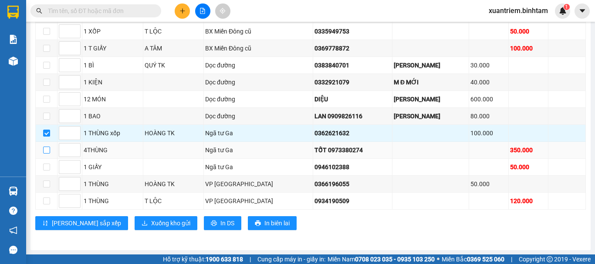
drag, startPoint x: 51, startPoint y: 149, endPoint x: 45, endPoint y: 154, distance: 7.7
click at [51, 149] on td at bounding box center [47, 150] width 22 height 17
click at [46, 153] on input "checkbox" at bounding box center [46, 150] width 7 height 7
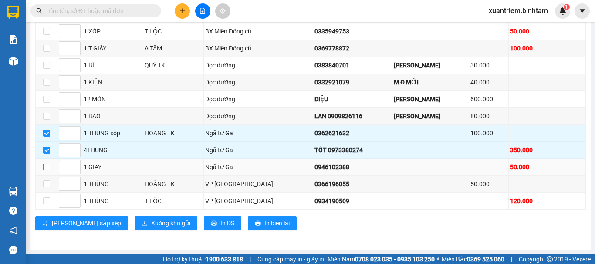
click at [48, 168] on input "checkbox" at bounding box center [46, 167] width 7 height 7
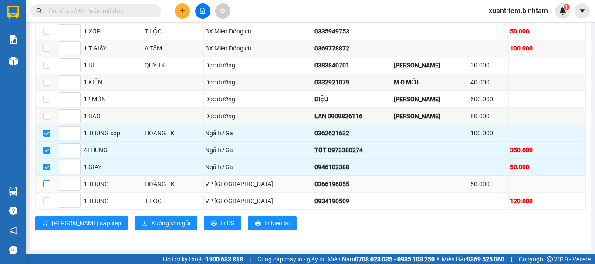
click at [48, 183] on input "checkbox" at bounding box center [46, 184] width 7 height 7
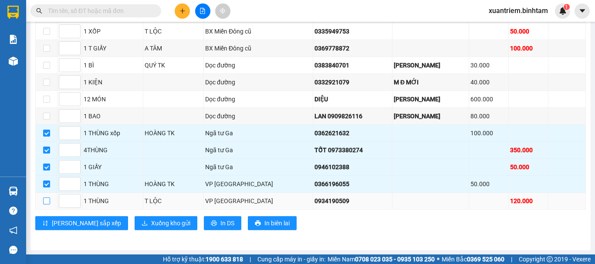
click at [47, 203] on input "checkbox" at bounding box center [46, 201] width 7 height 7
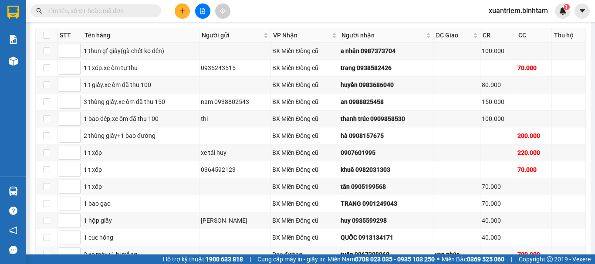
scroll to position [0, 0]
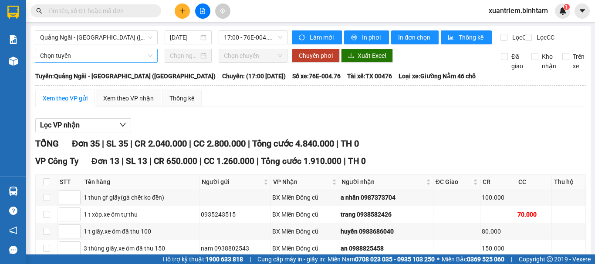
click at [82, 62] on span "Chọn tuyến" at bounding box center [96, 55] width 112 height 13
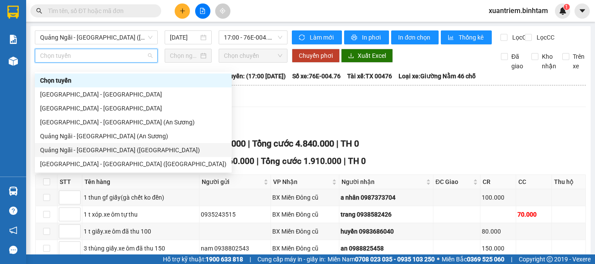
click at [97, 151] on div "Quảng Ngãi - [GEOGRAPHIC_DATA] ([GEOGRAPHIC_DATA])" at bounding box center [133, 151] width 186 height 10
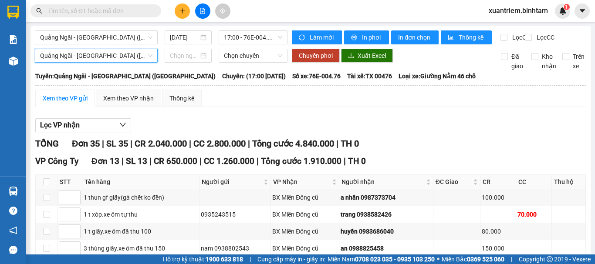
click at [85, 62] on span "Quảng Ngãi - [GEOGRAPHIC_DATA] ([GEOGRAPHIC_DATA])" at bounding box center [96, 55] width 112 height 13
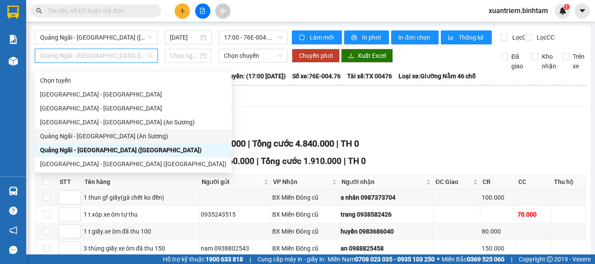
drag, startPoint x: 88, startPoint y: 139, endPoint x: 136, endPoint y: 97, distance: 64.5
click at [88, 139] on div "Quảng Ngãi - [GEOGRAPHIC_DATA] (An Sương)" at bounding box center [133, 137] width 186 height 10
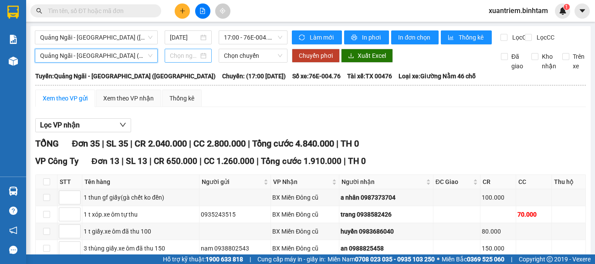
click at [193, 61] on input at bounding box center [184, 56] width 29 height 10
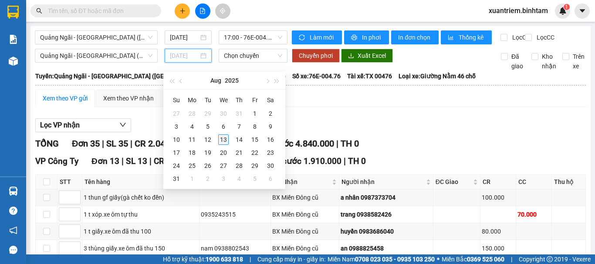
click at [223, 141] on div "13" at bounding box center [223, 140] width 10 height 10
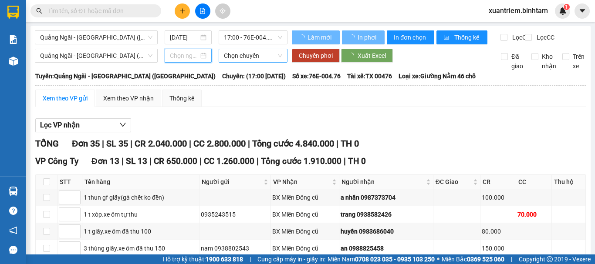
click at [262, 62] on span "Chọn chuyến" at bounding box center [253, 55] width 58 height 13
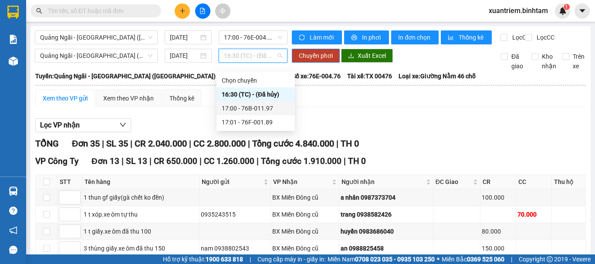
click at [248, 108] on div "17:00 - 76B-011.97" at bounding box center [256, 109] width 68 height 10
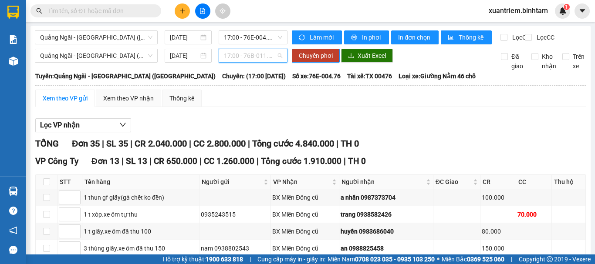
click at [272, 62] on span "17:00 - 76B-011.97" at bounding box center [253, 55] width 58 height 13
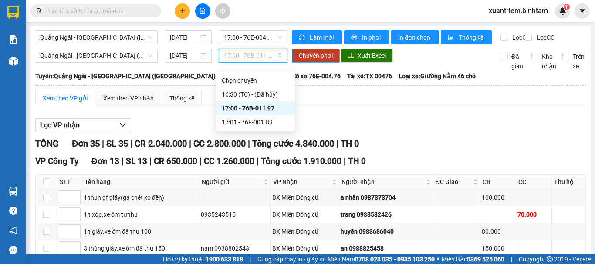
drag, startPoint x: 265, startPoint y: 108, endPoint x: 311, endPoint y: 64, distance: 63.2
click at [265, 108] on div "17:00 - 76B-011.97" at bounding box center [256, 109] width 68 height 10
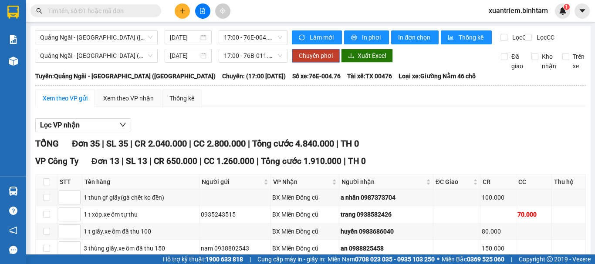
click at [312, 61] on span "Chuyển phơi" at bounding box center [316, 56] width 34 height 10
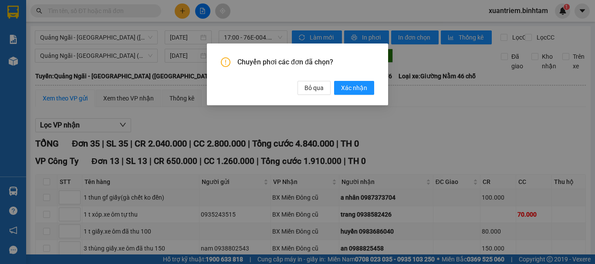
click at [345, 88] on span "Xác nhận" at bounding box center [354, 88] width 26 height 10
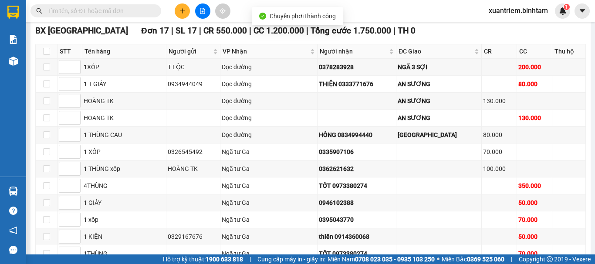
scroll to position [359, 0]
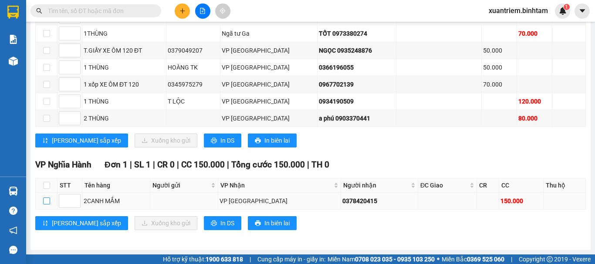
click at [48, 200] on input "checkbox" at bounding box center [46, 201] width 7 height 7
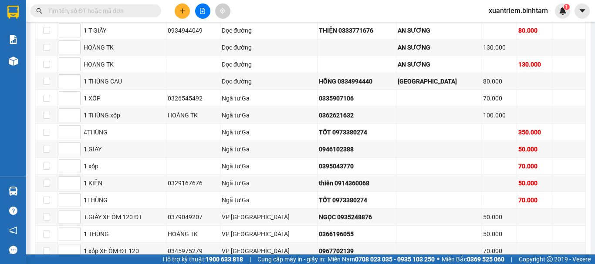
scroll to position [0, 0]
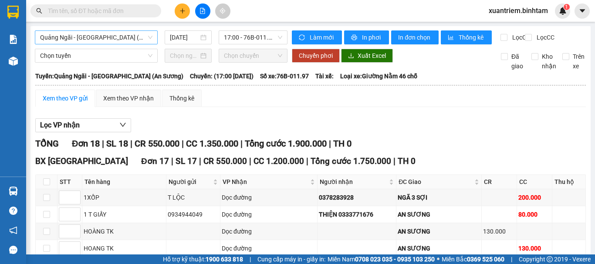
drag, startPoint x: 115, startPoint y: 37, endPoint x: 117, endPoint y: 56, distance: 19.2
click at [116, 37] on span "Quảng Ngãi - [GEOGRAPHIC_DATA] (An Sương)" at bounding box center [96, 37] width 112 height 13
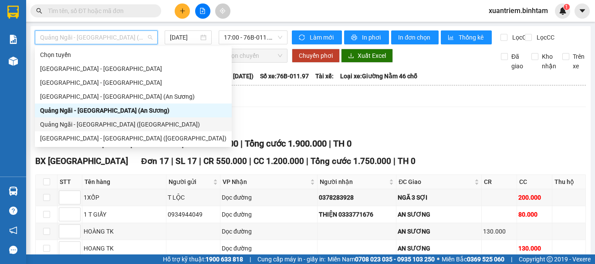
click at [121, 127] on div "Quảng Ngãi - [GEOGRAPHIC_DATA] ([GEOGRAPHIC_DATA])" at bounding box center [133, 125] width 186 height 10
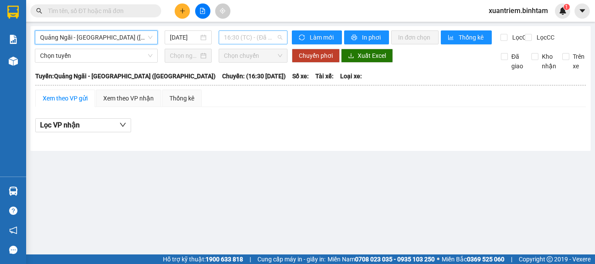
click at [258, 44] on div "16:30 (TC) - (Đã hủy)" at bounding box center [253, 37] width 69 height 14
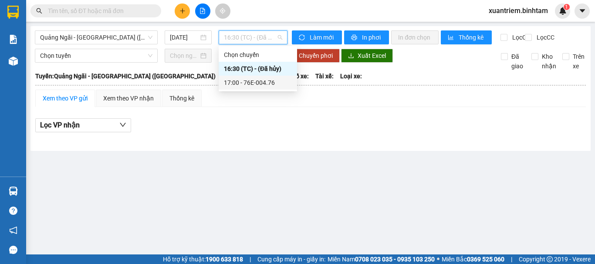
click at [272, 85] on div "17:00 - 76E-004.76" at bounding box center [258, 83] width 68 height 10
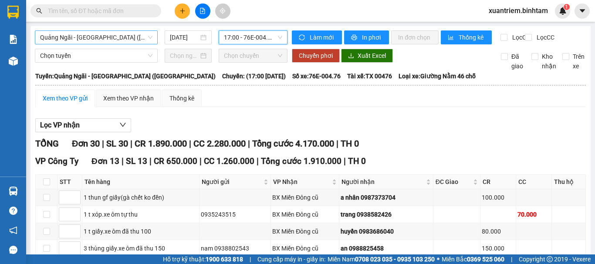
click at [113, 41] on span "Quảng Ngãi - [GEOGRAPHIC_DATA] ([GEOGRAPHIC_DATA])" at bounding box center [96, 37] width 112 height 13
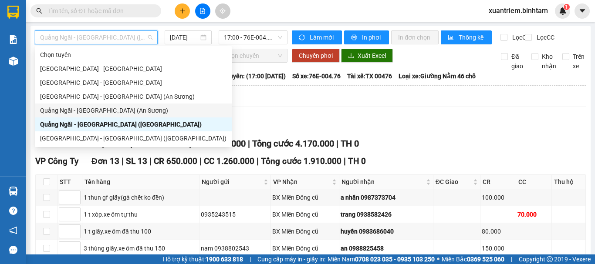
click at [117, 115] on div "Quảng Ngãi - [GEOGRAPHIC_DATA] (An Sương)" at bounding box center [133, 111] width 186 height 10
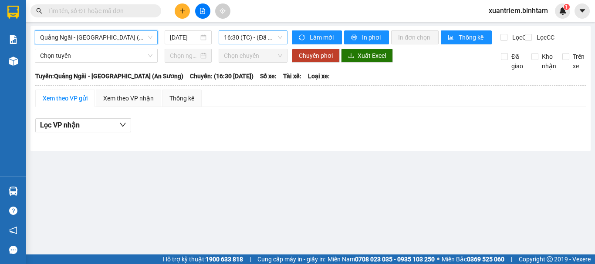
click at [237, 39] on span "16:30 (TC) - (Đã hủy)" at bounding box center [253, 37] width 58 height 13
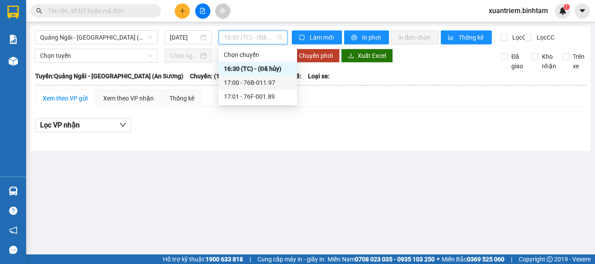
click at [262, 80] on div "17:00 - 76B-011.97" at bounding box center [258, 83] width 68 height 10
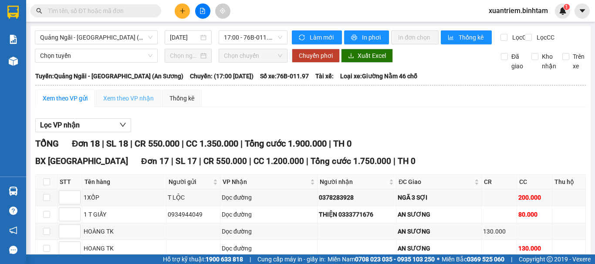
click at [129, 100] on div "Xem theo VP nhận" at bounding box center [128, 98] width 65 height 17
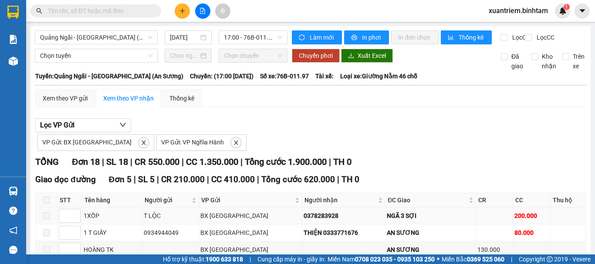
scroll to position [131, 0]
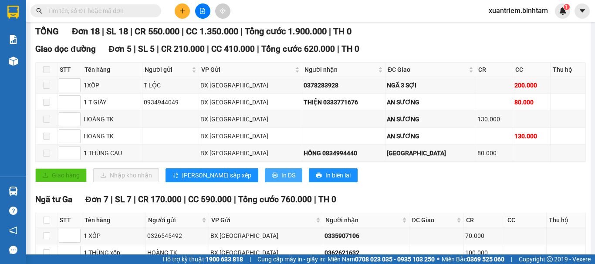
click at [281, 180] on span "In DS" at bounding box center [288, 176] width 14 height 10
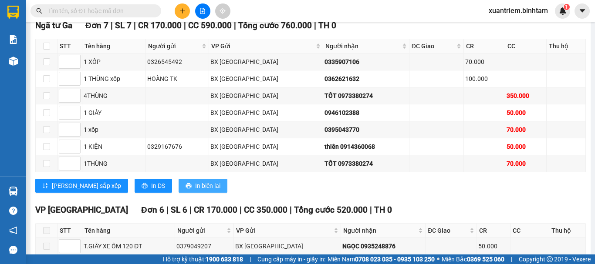
drag, startPoint x: 285, startPoint y: 197, endPoint x: 191, endPoint y: 200, distance: 94.1
click at [285, 193] on div "[PERSON_NAME] sắp xếp In DS In biên lai" at bounding box center [310, 186] width 551 height 14
click at [151, 191] on span "In DS" at bounding box center [158, 186] width 14 height 10
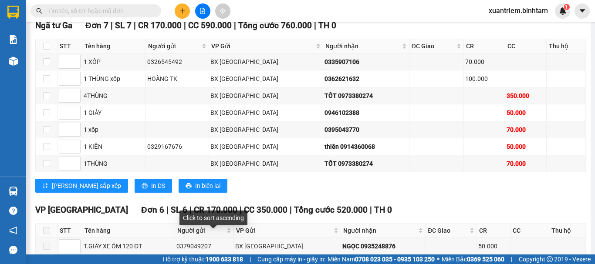
scroll to position [443, 0]
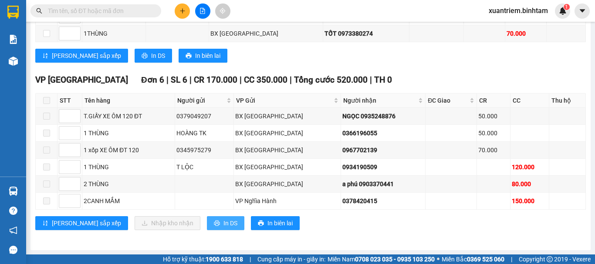
click at [207, 217] on button "In DS" at bounding box center [225, 224] width 37 height 14
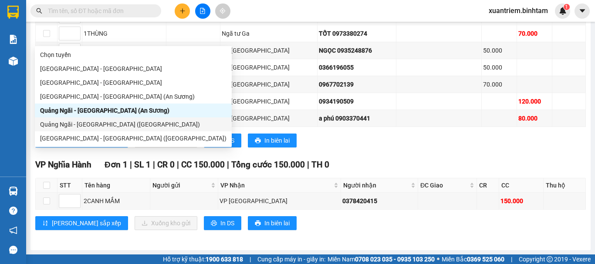
click at [108, 125] on div "Quảng Ngãi - [GEOGRAPHIC_DATA] ([GEOGRAPHIC_DATA])" at bounding box center [133, 125] width 186 height 10
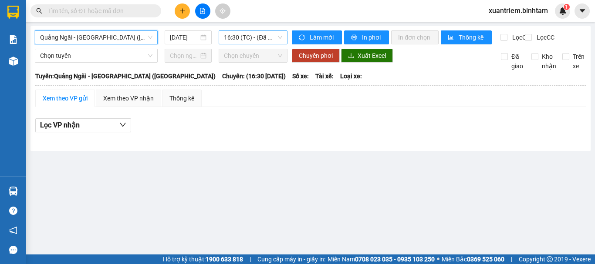
click at [253, 41] on span "16:30 (TC) - (Đã hủy)" at bounding box center [253, 37] width 58 height 13
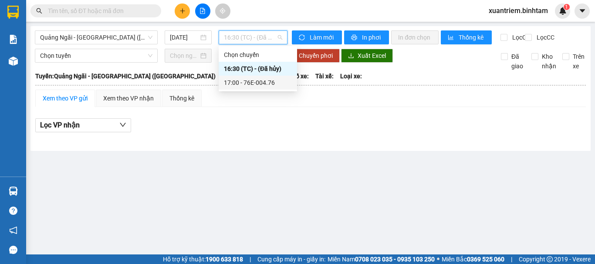
click at [257, 80] on div "17:00 - 76E-004.76" at bounding box center [258, 83] width 68 height 10
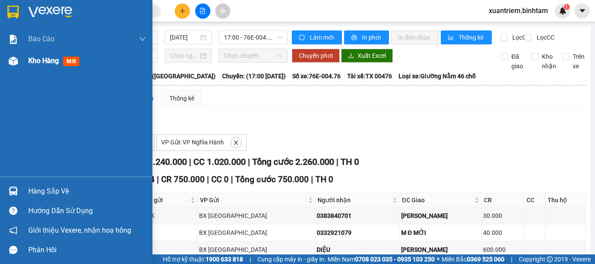
click at [39, 63] on span "Kho hàng" at bounding box center [43, 61] width 30 height 8
